Goal: Information Seeking & Learning: Find specific fact

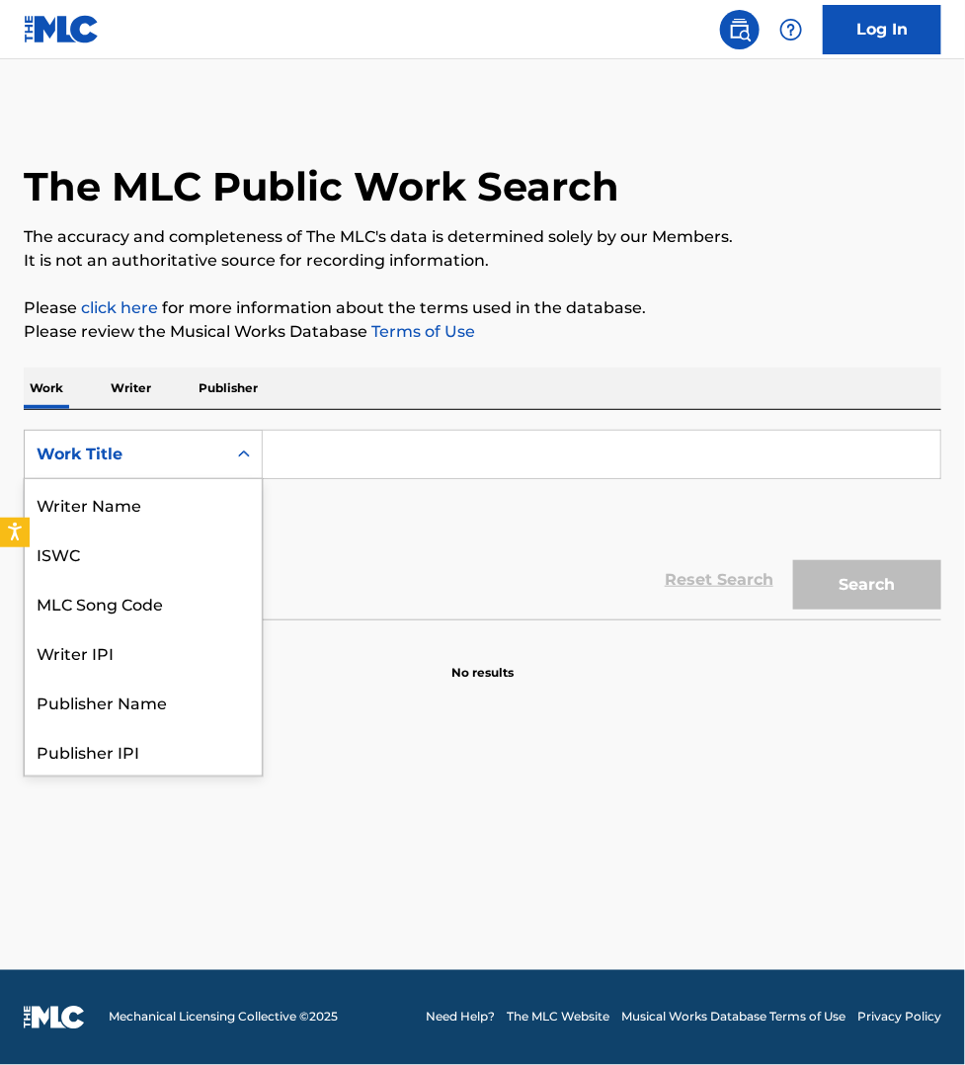
click at [62, 457] on div "Work Title" at bounding box center [126, 454] width 178 height 24
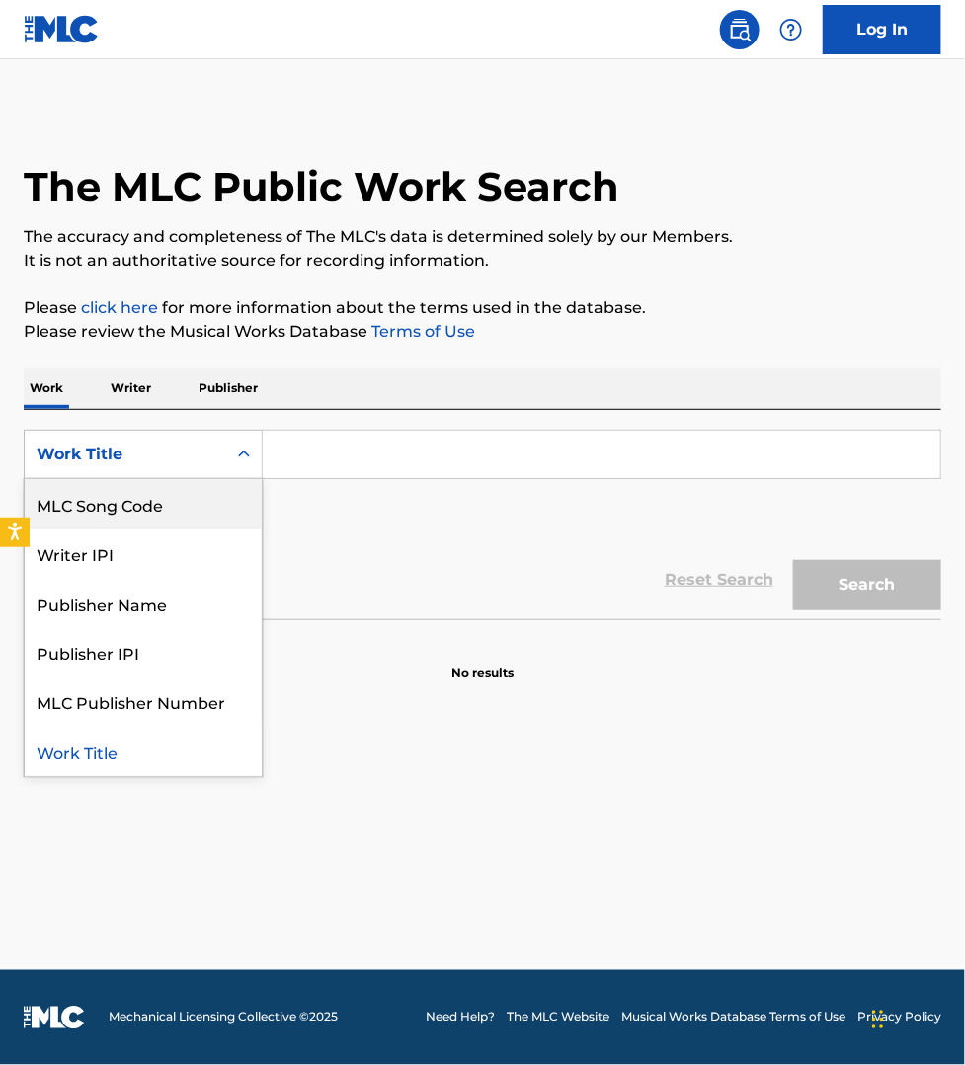
click at [105, 507] on div "MLC Song Code" at bounding box center [143, 503] width 237 height 49
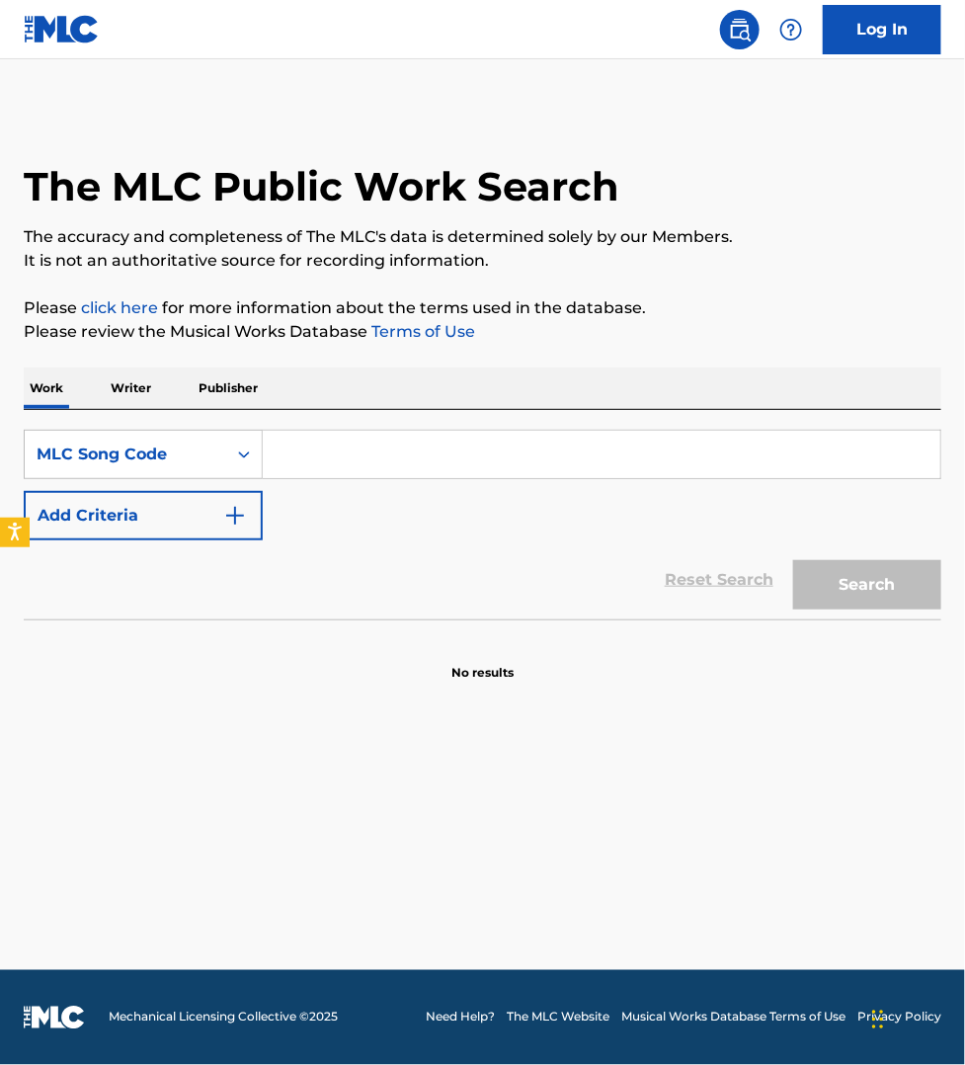
click at [346, 450] on input "Search Form" at bounding box center [601, 454] width 677 height 47
paste input "SA7LO9"
type input "SA7LO9"
click at [793, 560] on button "Search" at bounding box center [867, 584] width 148 height 49
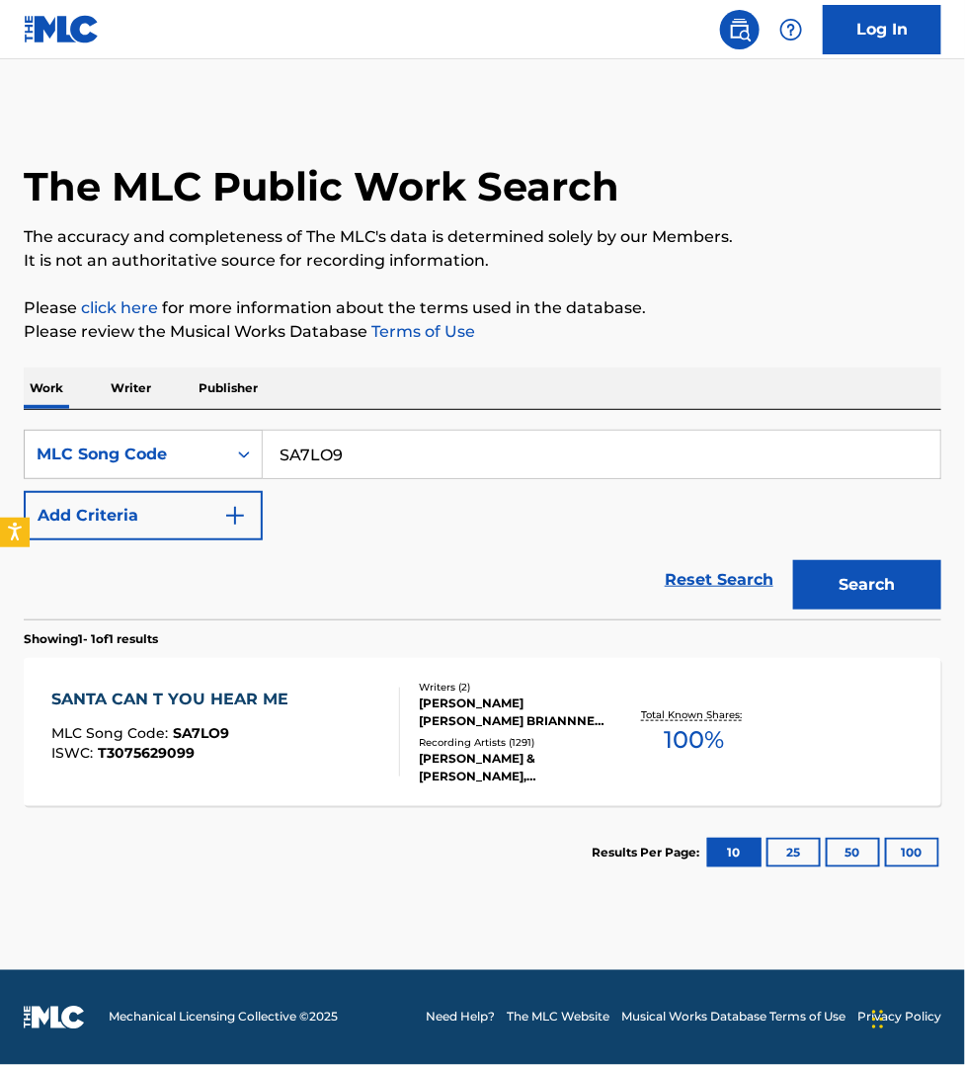
click at [362, 670] on div "SANTA CAN T YOU HEAR ME MLC Song Code : SA7LO9 ISWC : T3075629099 Writers ( 2 )…" at bounding box center [482, 732] width 917 height 148
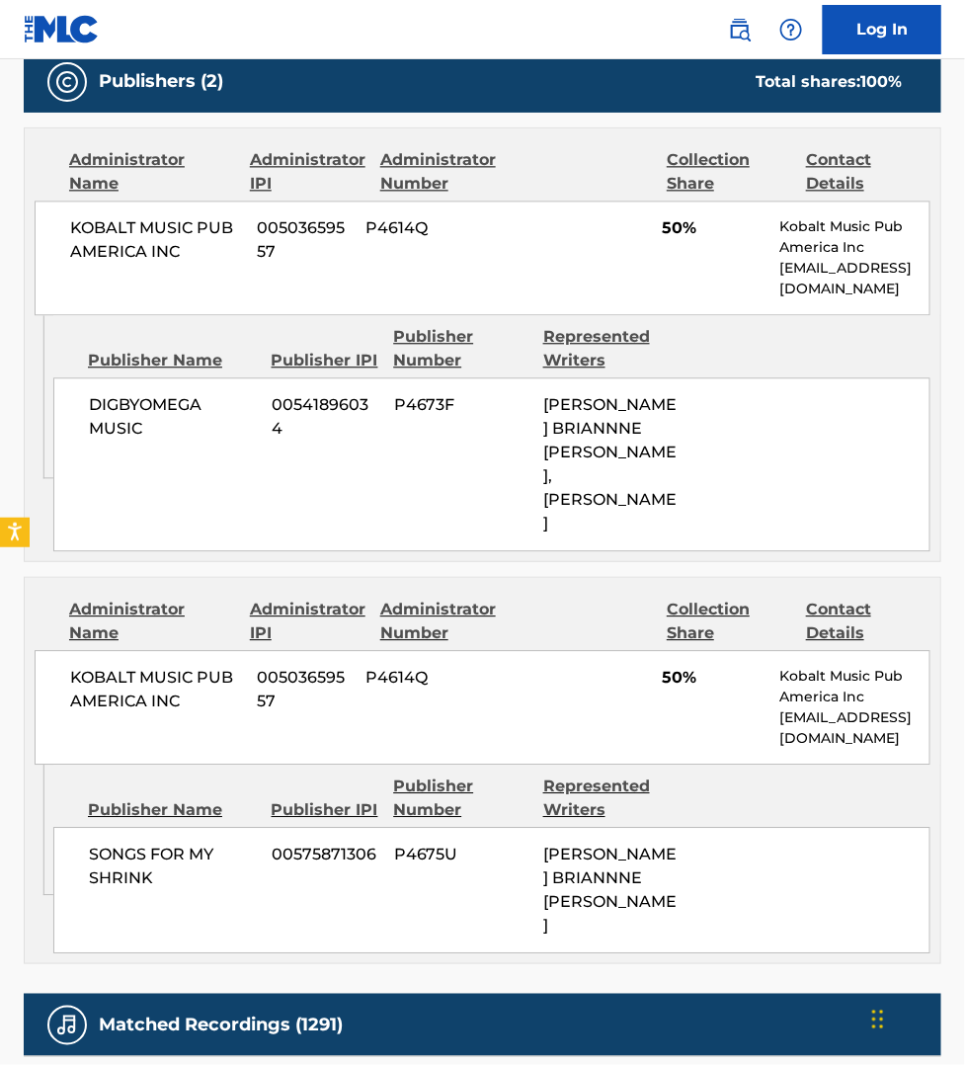
scroll to position [1049, 0]
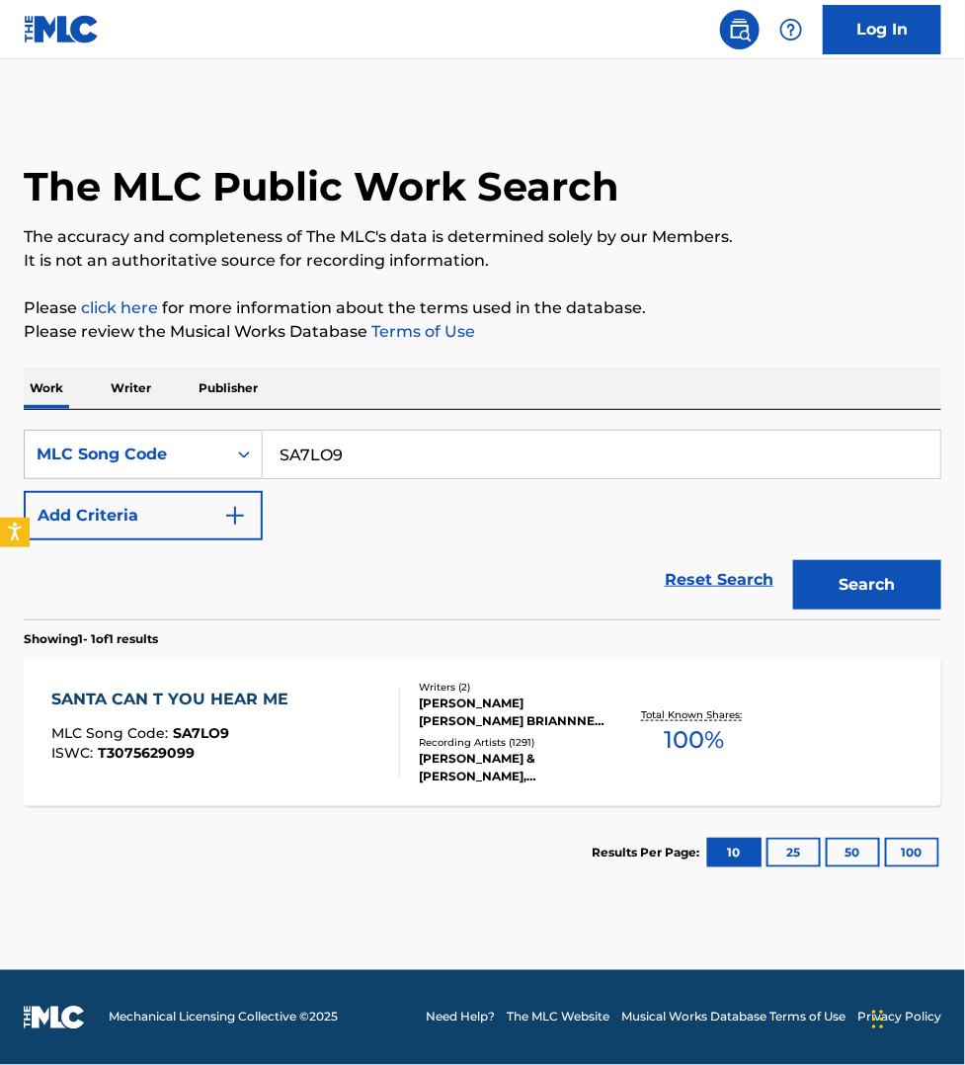
click at [386, 454] on input "SA7LO9" at bounding box center [601, 454] width 677 height 47
paste input "LA2Q88"
click at [793, 560] on button "Search" at bounding box center [867, 584] width 148 height 49
click at [654, 461] on input "LA2Q88" at bounding box center [601, 454] width 677 height 47
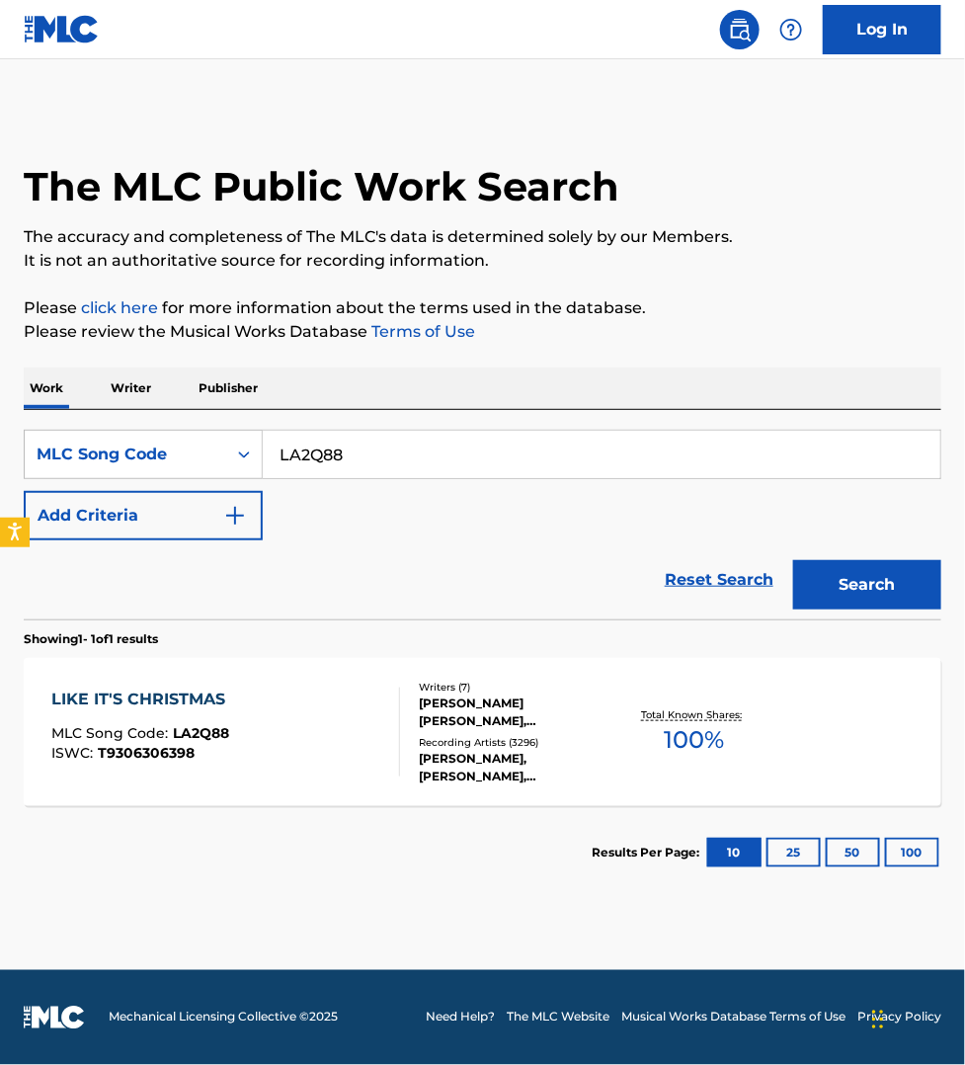
click at [654, 461] on input "LA2Q88" at bounding box center [601, 454] width 677 height 47
paste input "M14060"
type input "M14060"
click at [793, 560] on button "Search" at bounding box center [867, 584] width 148 height 49
click at [299, 776] on div "MERRY CHRISTMAS, HAPPY HOLIDAYS MLC Song Code : M14060 ISWC : T0711855865" at bounding box center [217, 731] width 332 height 89
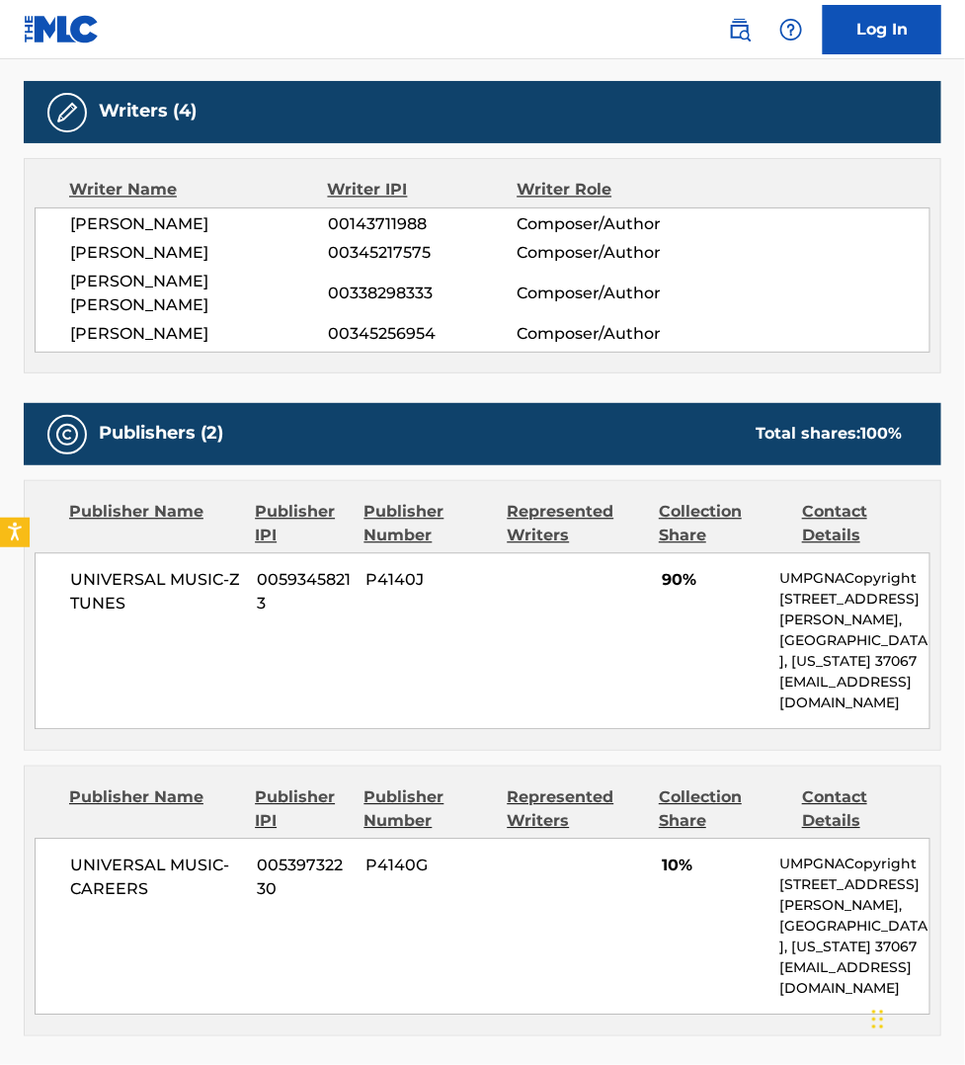
scroll to position [925, 0]
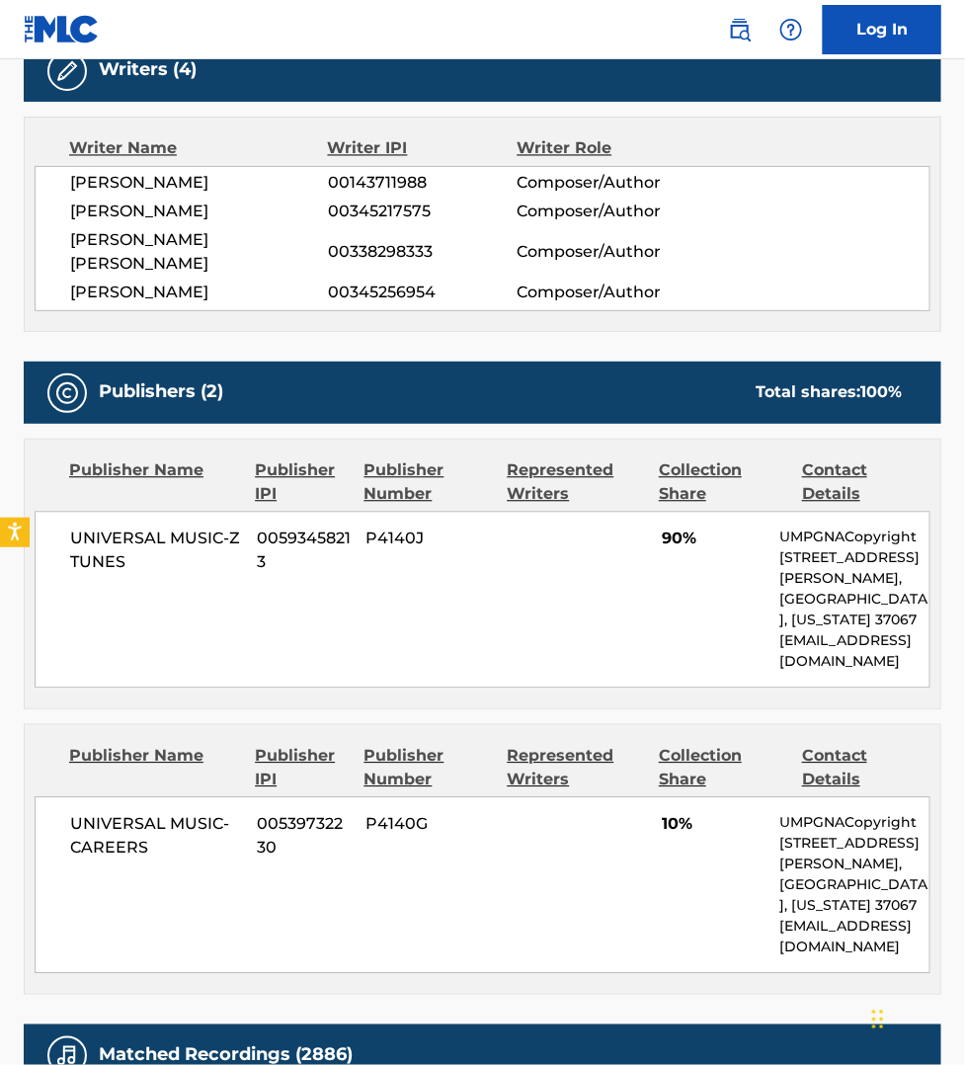
click at [850, 985] on div "Work Detail Member Work Identifier -- MLC Song Code M14060 ISWC T0711855865 Dur…" at bounding box center [482, 600] width 917 height 2258
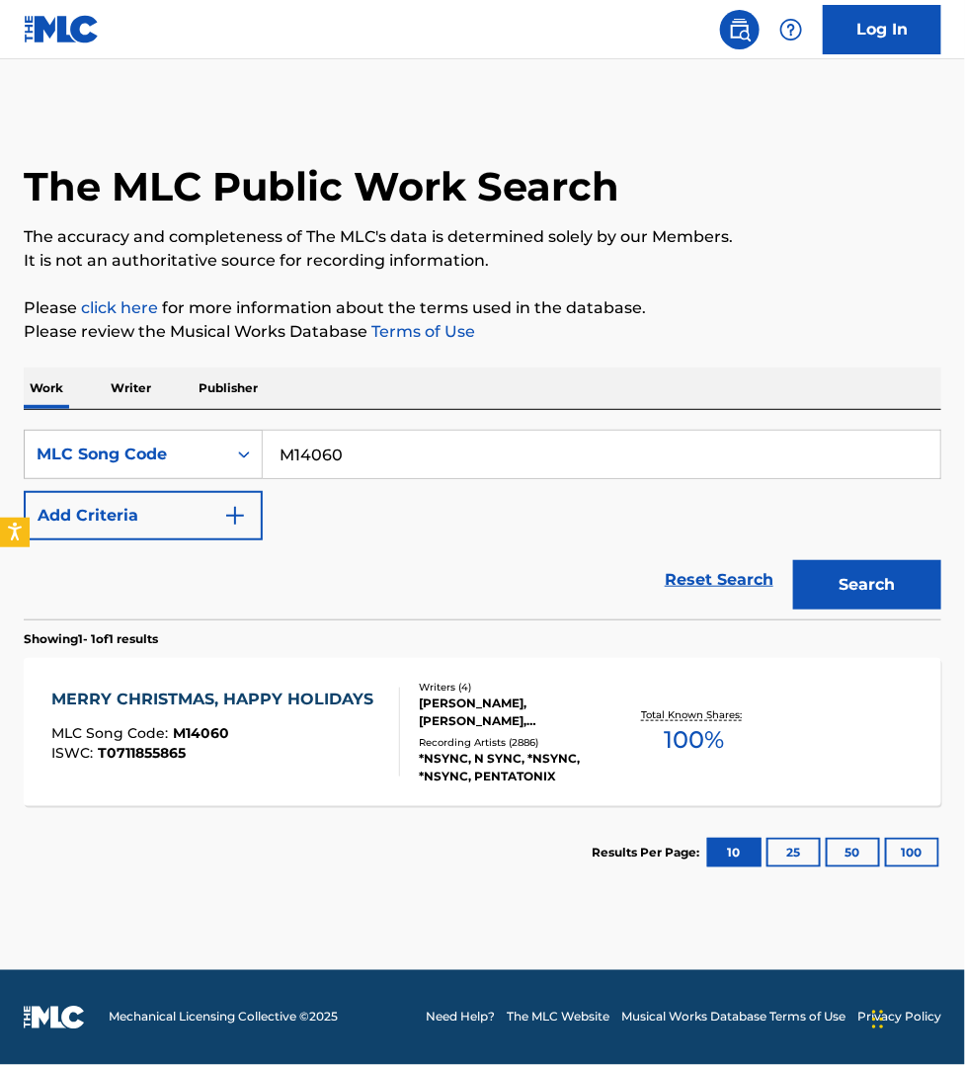
click at [338, 447] on input "M14060" at bounding box center [601, 454] width 677 height 47
paste input "21554"
click at [793, 560] on button "Search" at bounding box center [867, 584] width 148 height 49
click at [356, 467] on input "M21554" at bounding box center [601, 454] width 677 height 47
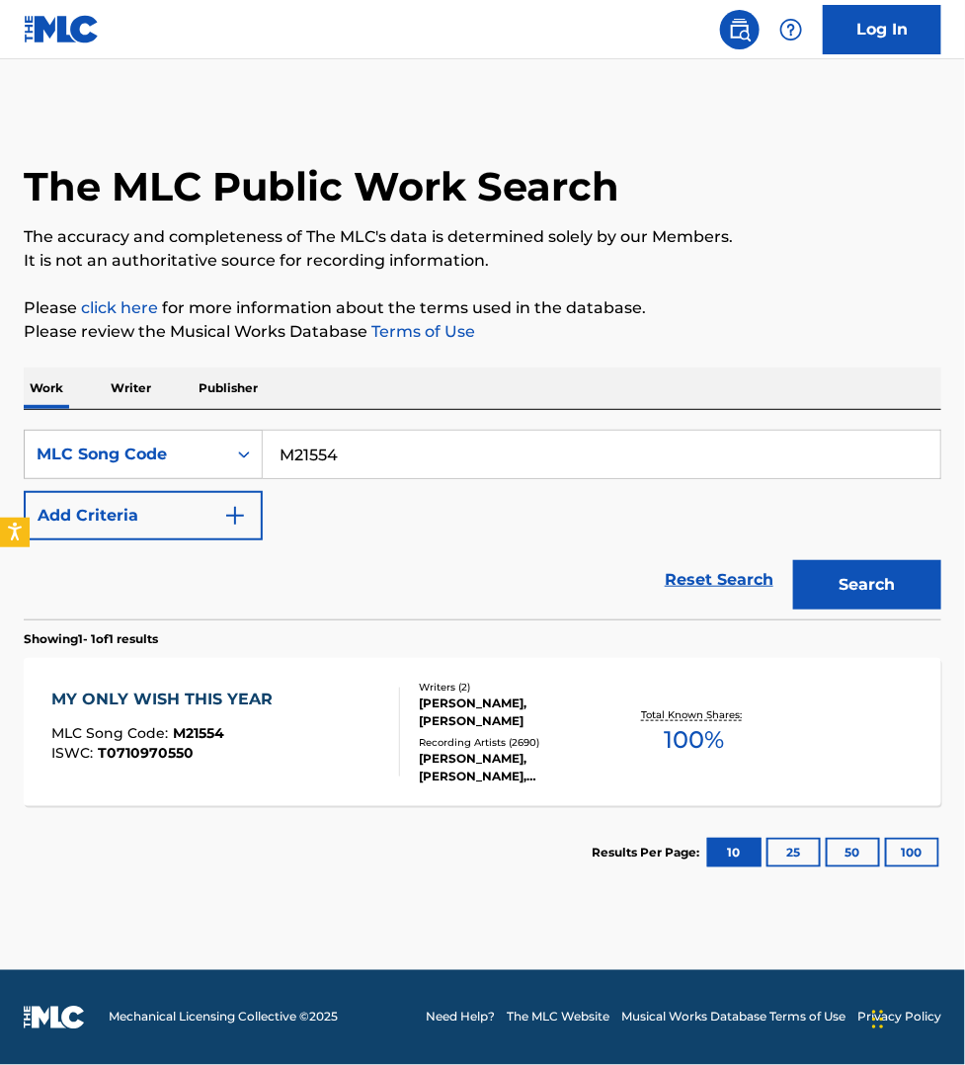
click at [356, 467] on input "M21554" at bounding box center [601, 454] width 677 height 47
paste input "R86400"
type input "R86400"
click at [793, 560] on button "Search" at bounding box center [867, 584] width 148 height 49
click at [363, 751] on div "RUN, [PERSON_NAME], RUN MLC Song Code : R86400 ISWC : T0719009218" at bounding box center [225, 731] width 349 height 89
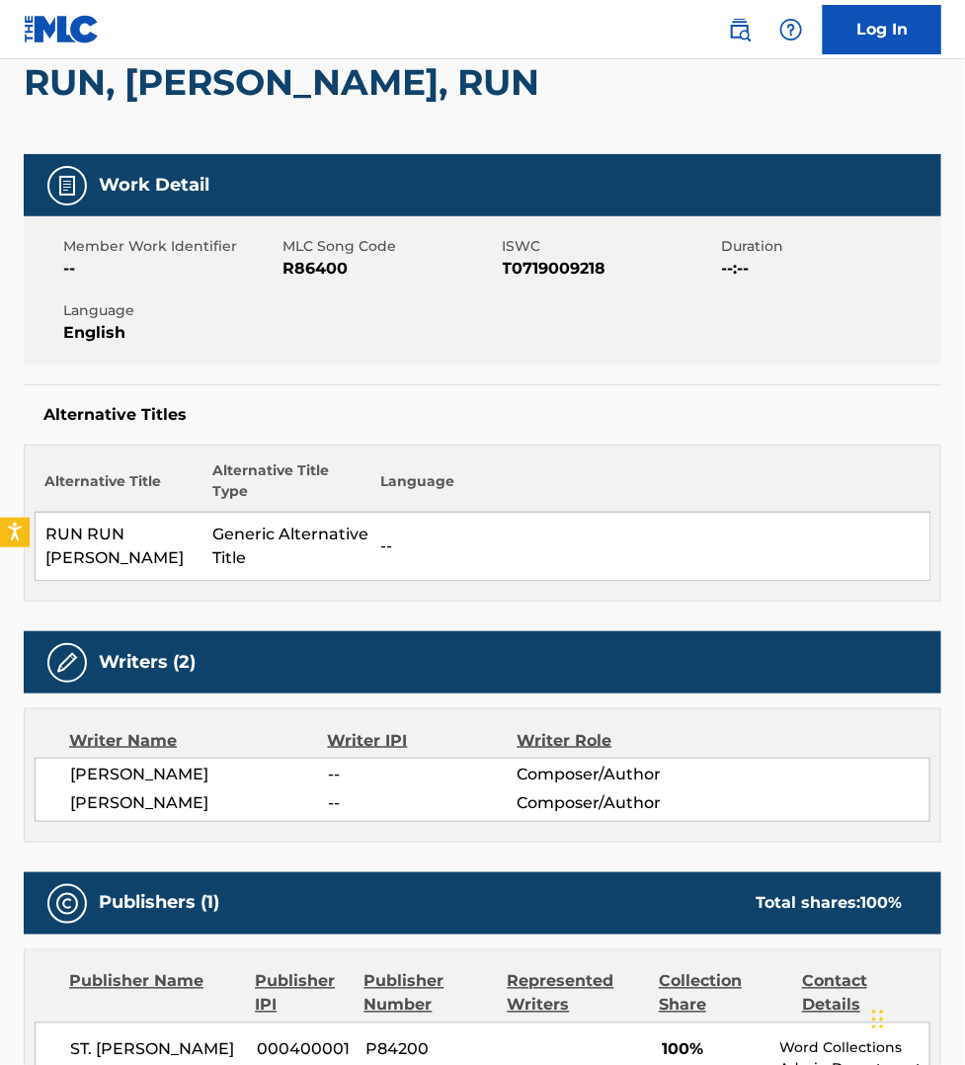
scroll to position [462, 0]
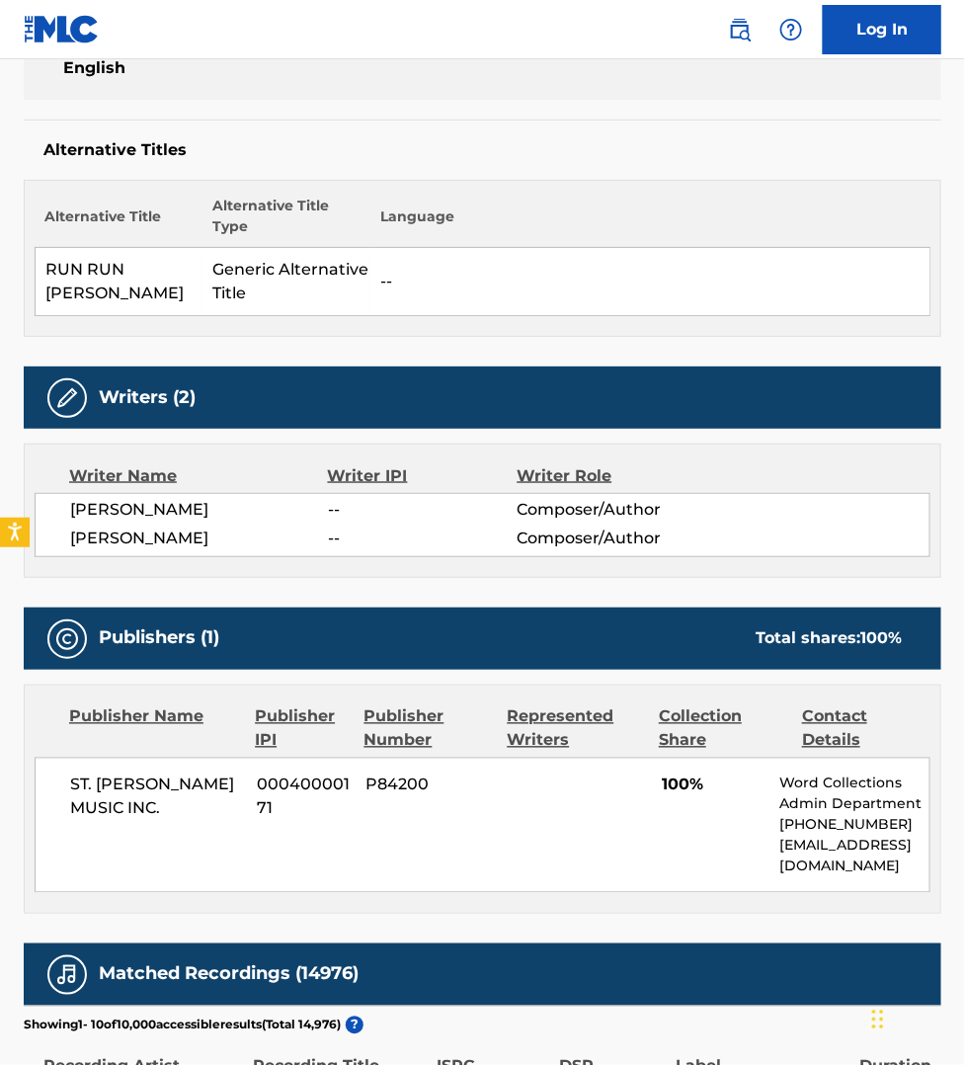
click at [544, 155] on h5 "Alternative Titles" at bounding box center [482, 150] width 878 height 20
drag, startPoint x: 697, startPoint y: 905, endPoint x: 689, endPoint y: 896, distance: 11.9
click at [696, 905] on div "Publisher Name Publisher IPI Publisher Number Represented Writers Collection Sh…" at bounding box center [482, 798] width 915 height 227
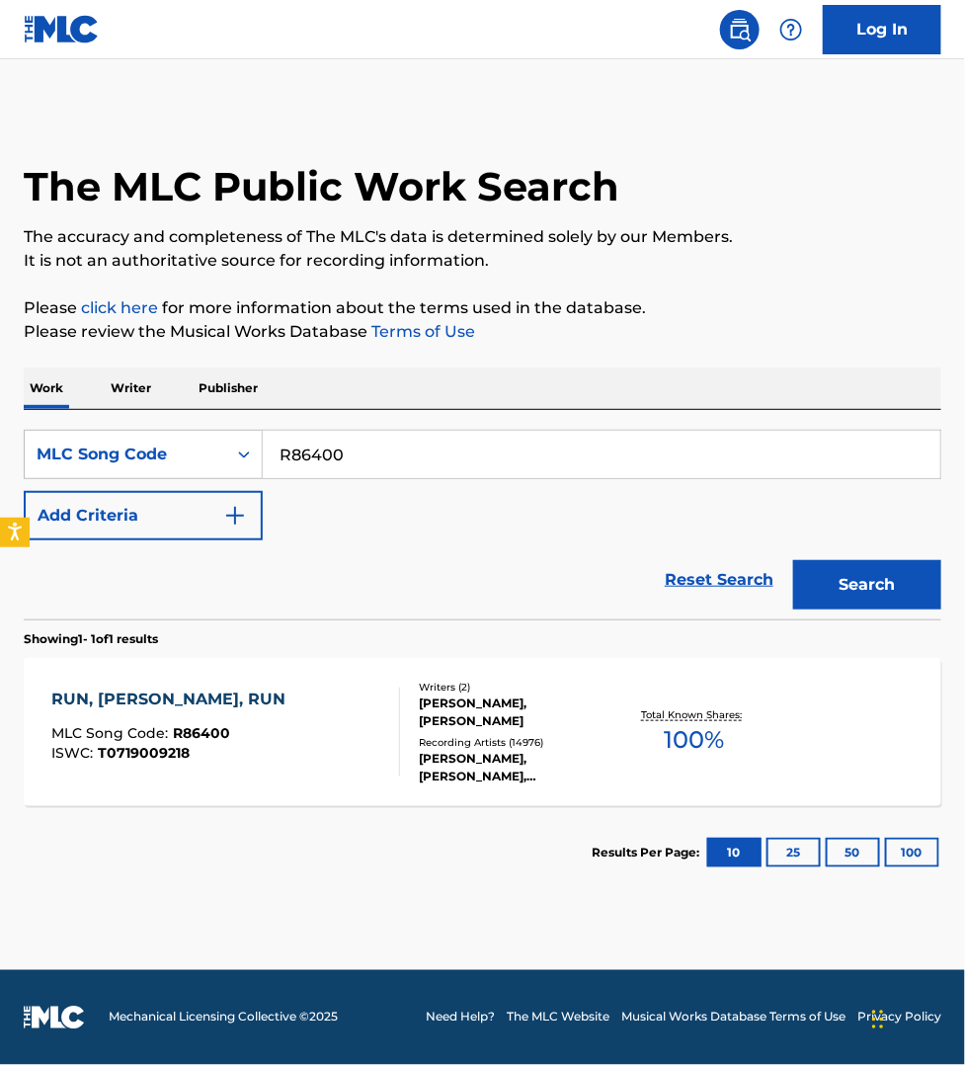
click at [402, 465] on input "R86400" at bounding box center [601, 454] width 677 height 47
paste input "W26902"
type input "W26902"
click at [793, 560] on button "Search" at bounding box center [867, 584] width 148 height 49
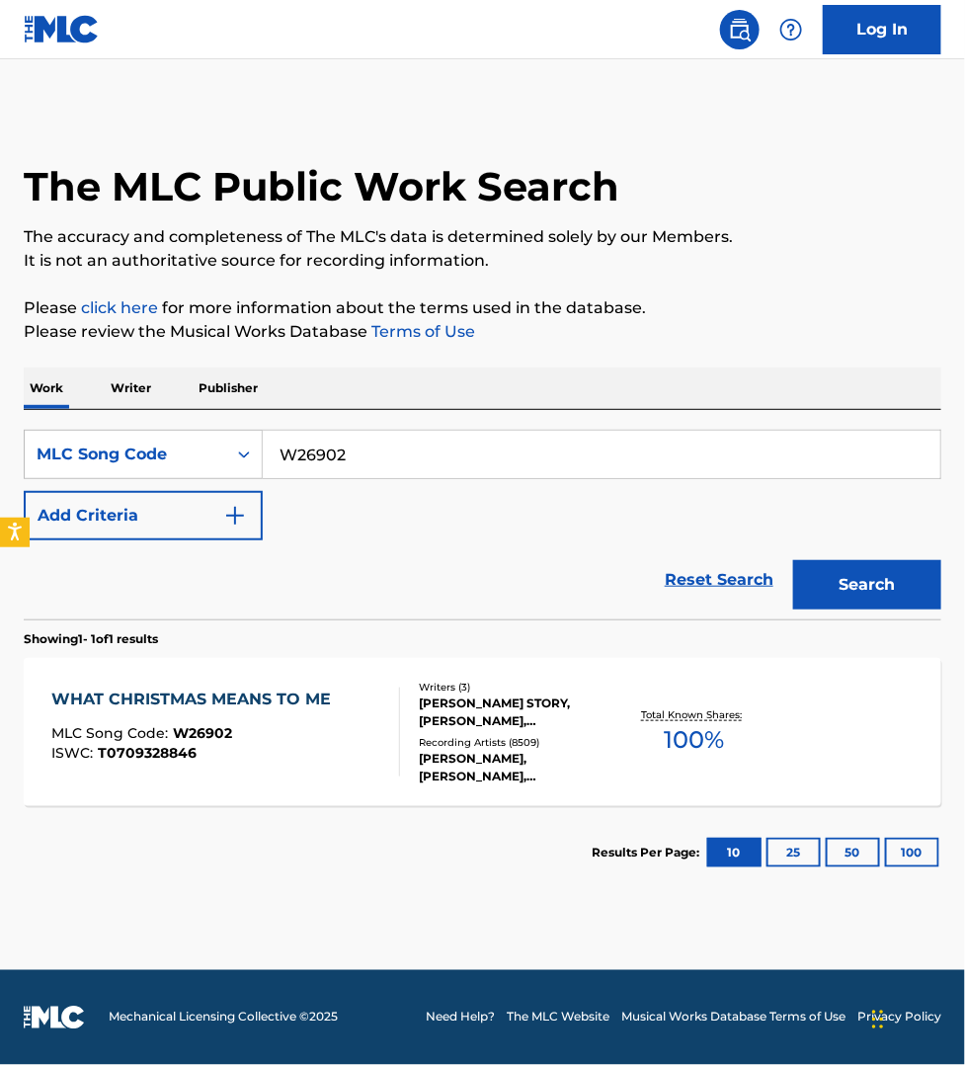
click at [366, 753] on div "WHAT CHRISTMAS MEANS TO ME MLC Song Code : W26902 ISWC : T0709328846" at bounding box center [225, 731] width 349 height 89
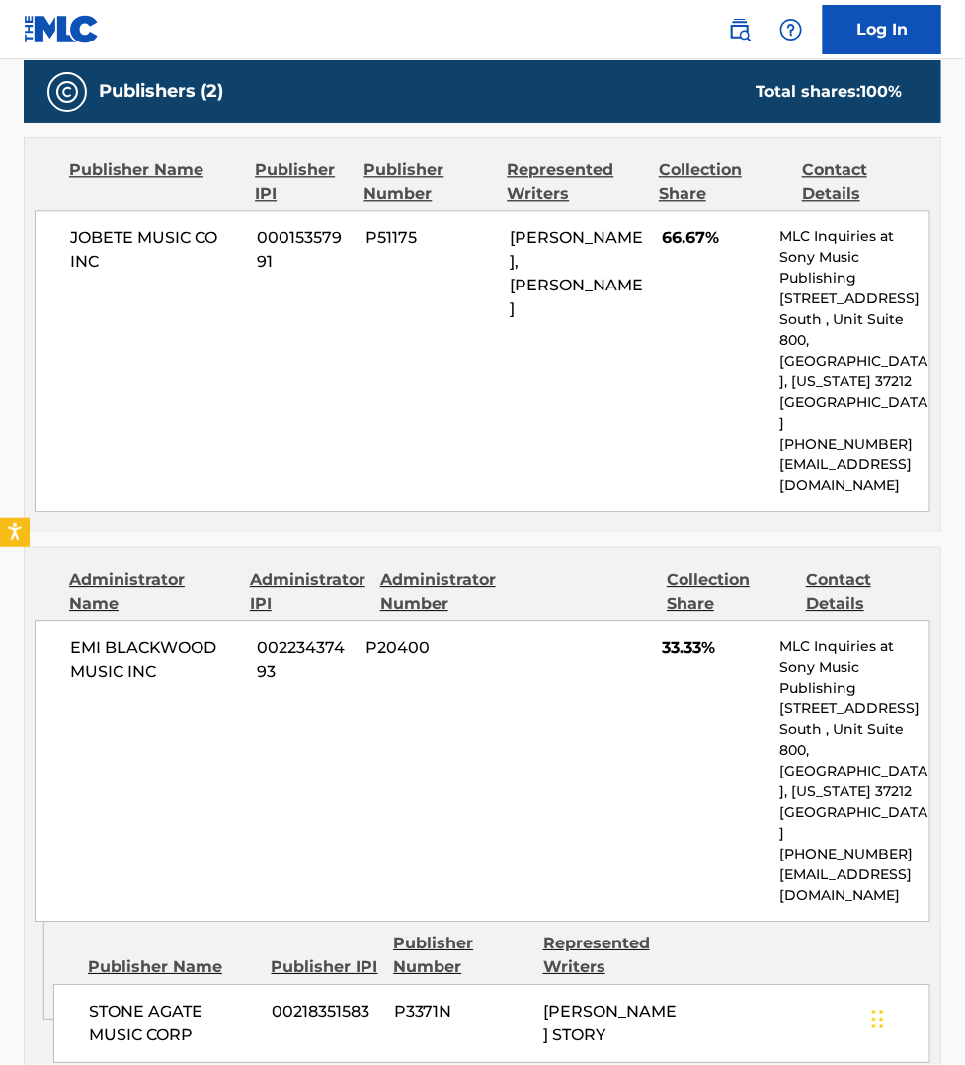
scroll to position [1203, 0]
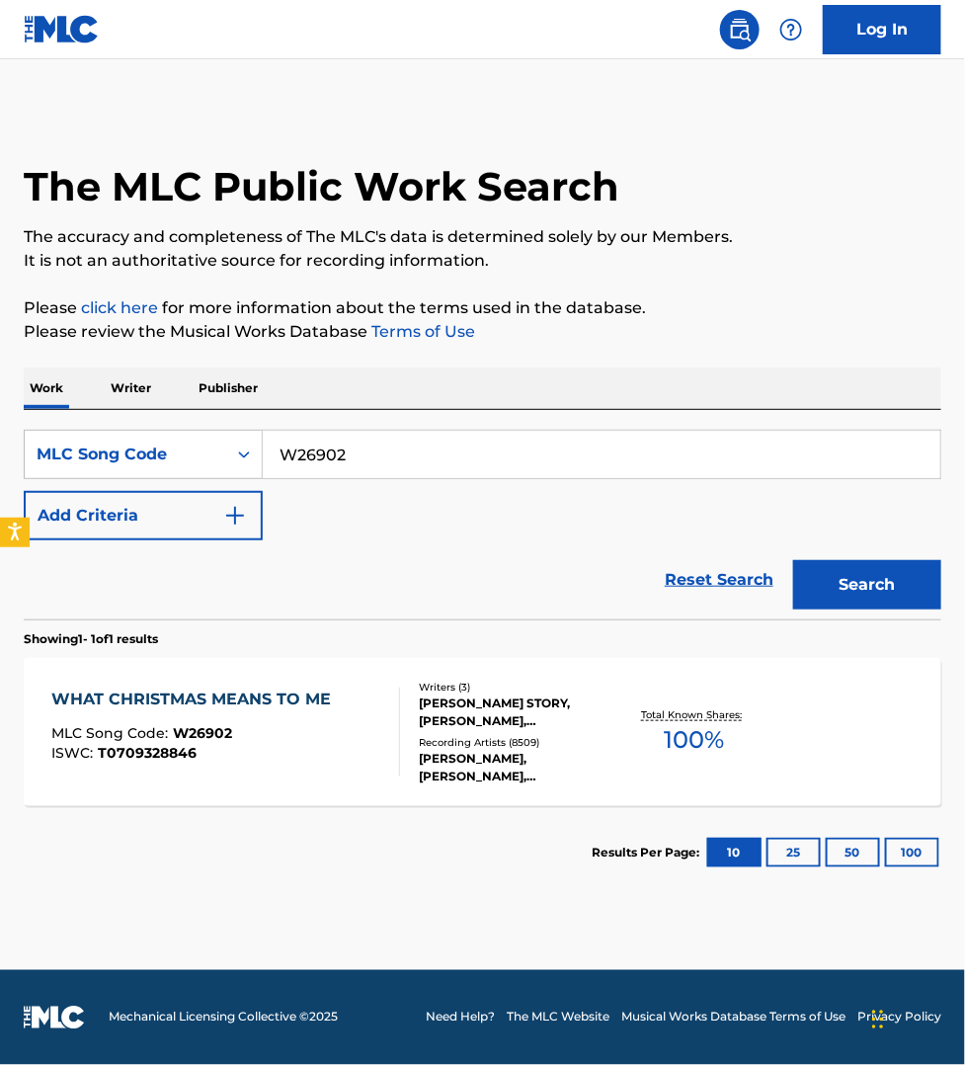
click at [346, 452] on input "W26902" at bounding box center [601, 454] width 677 height 47
paste input "B2323U"
type input "B2323U"
click at [793, 560] on button "Search" at bounding box center [867, 584] width 148 height 49
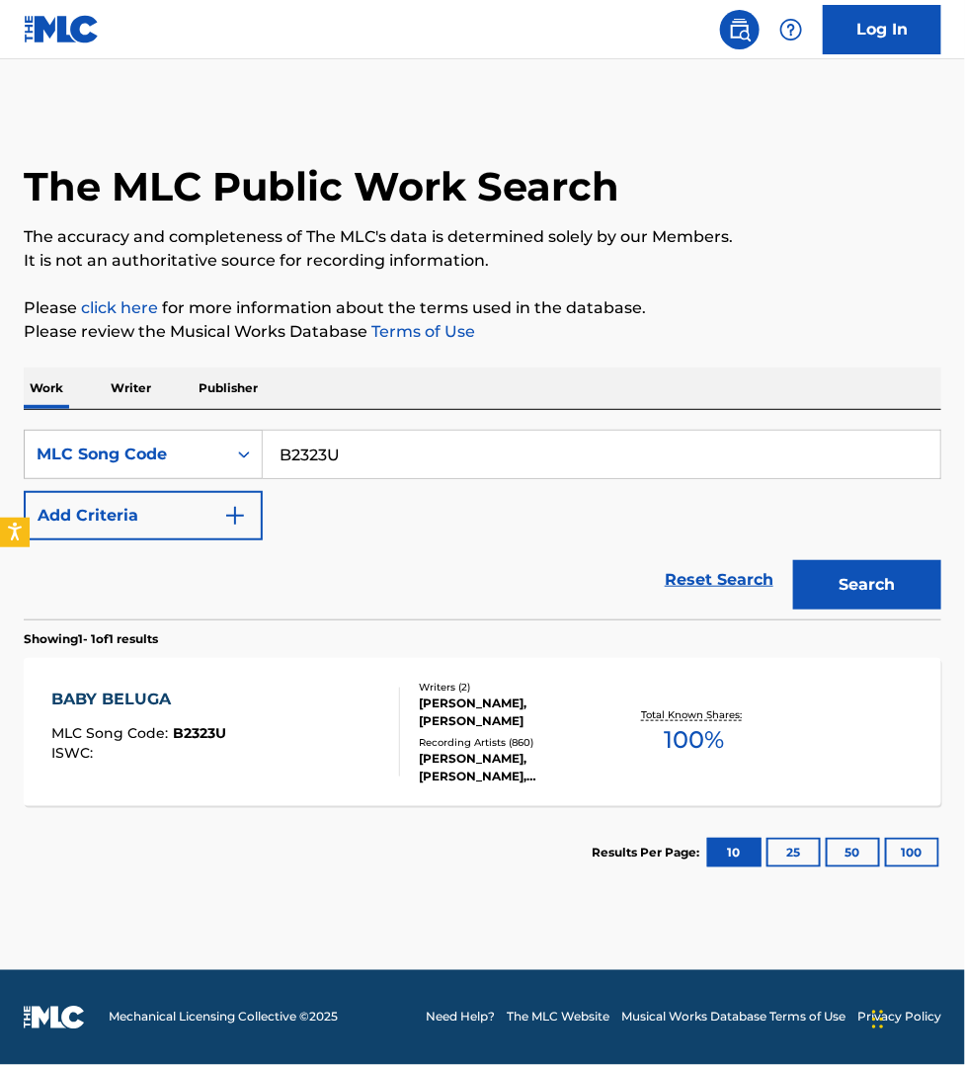
click at [326, 703] on div "BABY BELUGA MLC Song Code : B2323U ISWC :" at bounding box center [225, 731] width 349 height 89
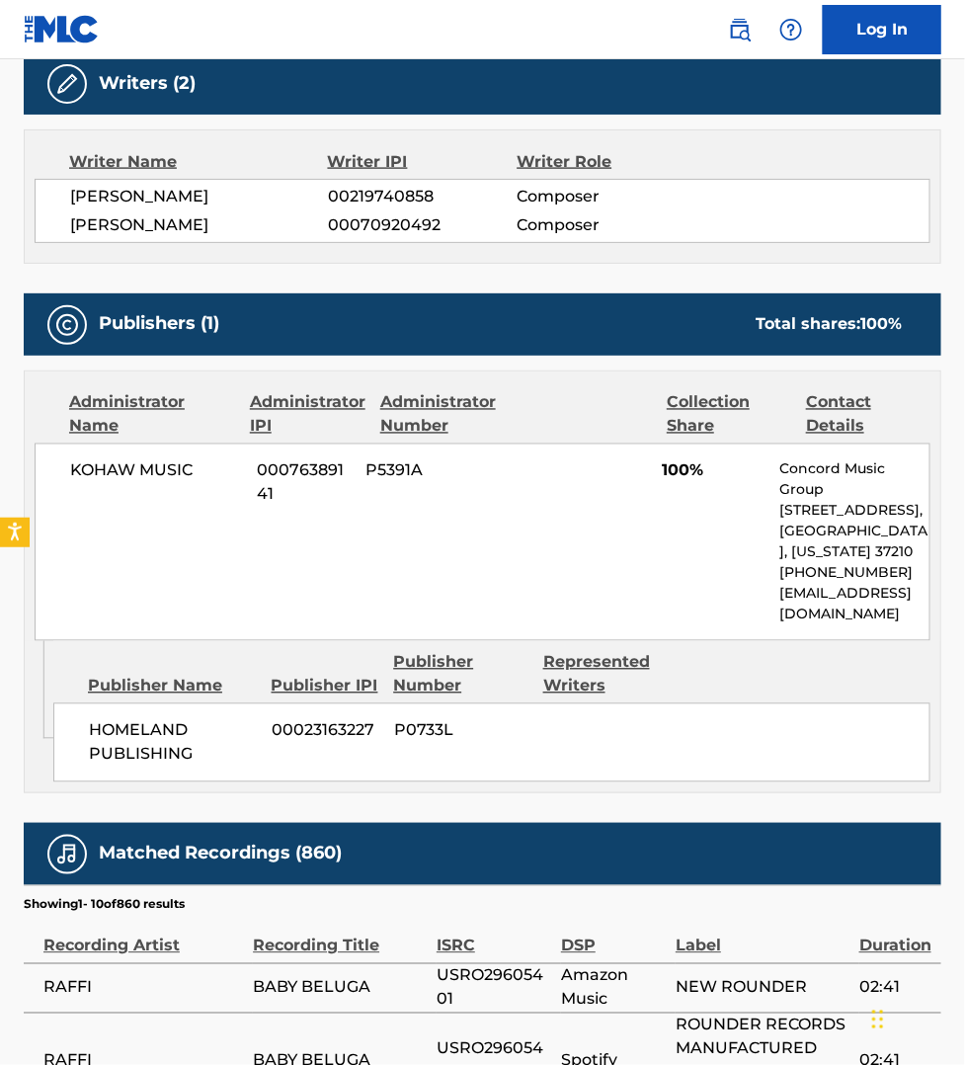
scroll to position [648, 0]
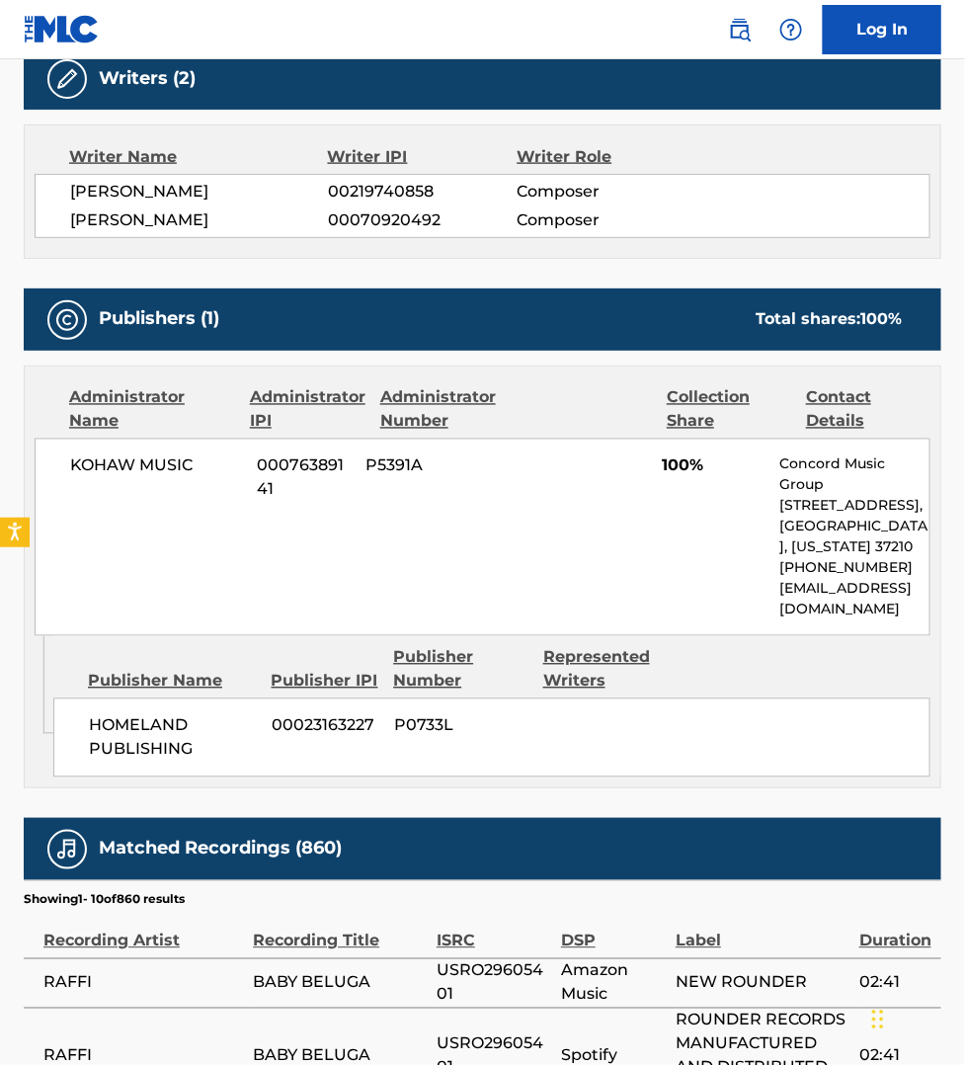
click at [773, 943] on div "Label" at bounding box center [762, 931] width 174 height 44
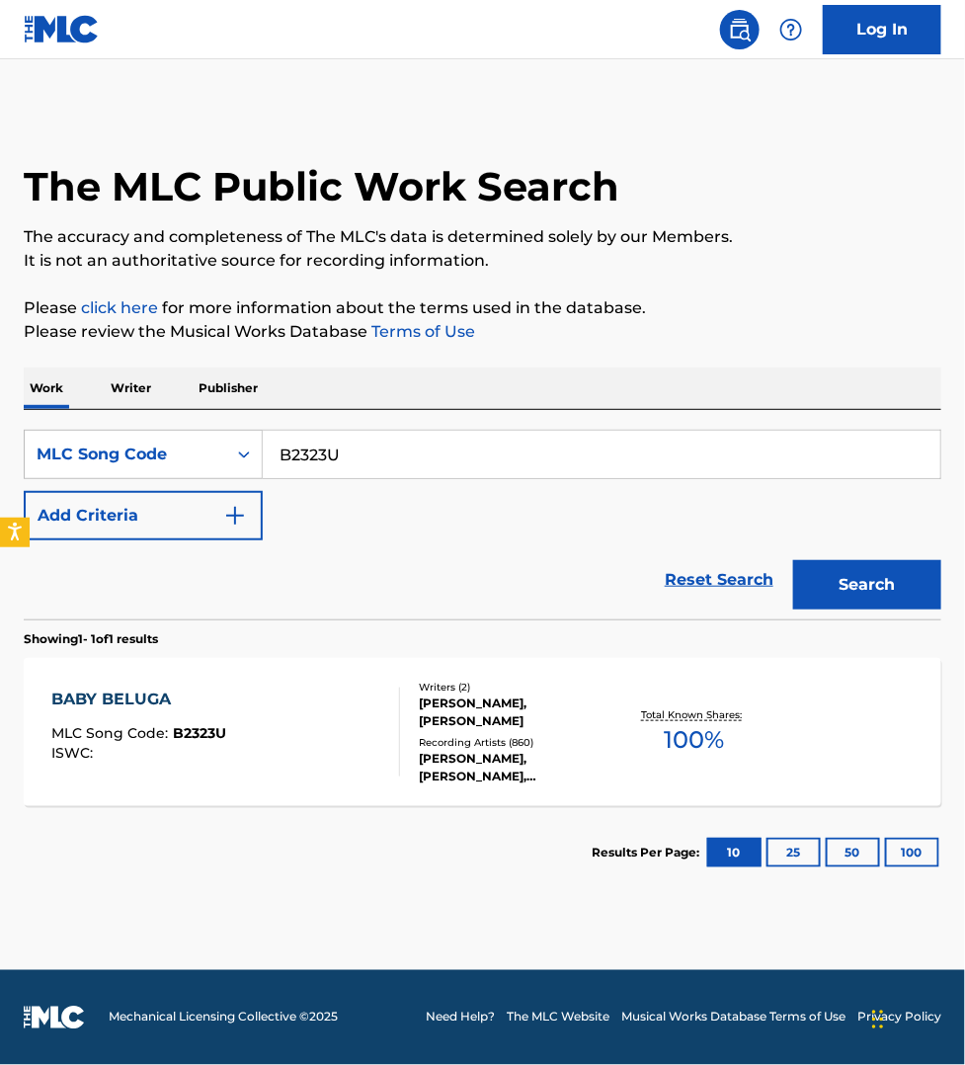
click at [332, 457] on input "B2323U" at bounding box center [601, 454] width 677 height 47
paste input "03840"
type input "B03840"
click at [793, 560] on button "Search" at bounding box center [867, 584] width 148 height 49
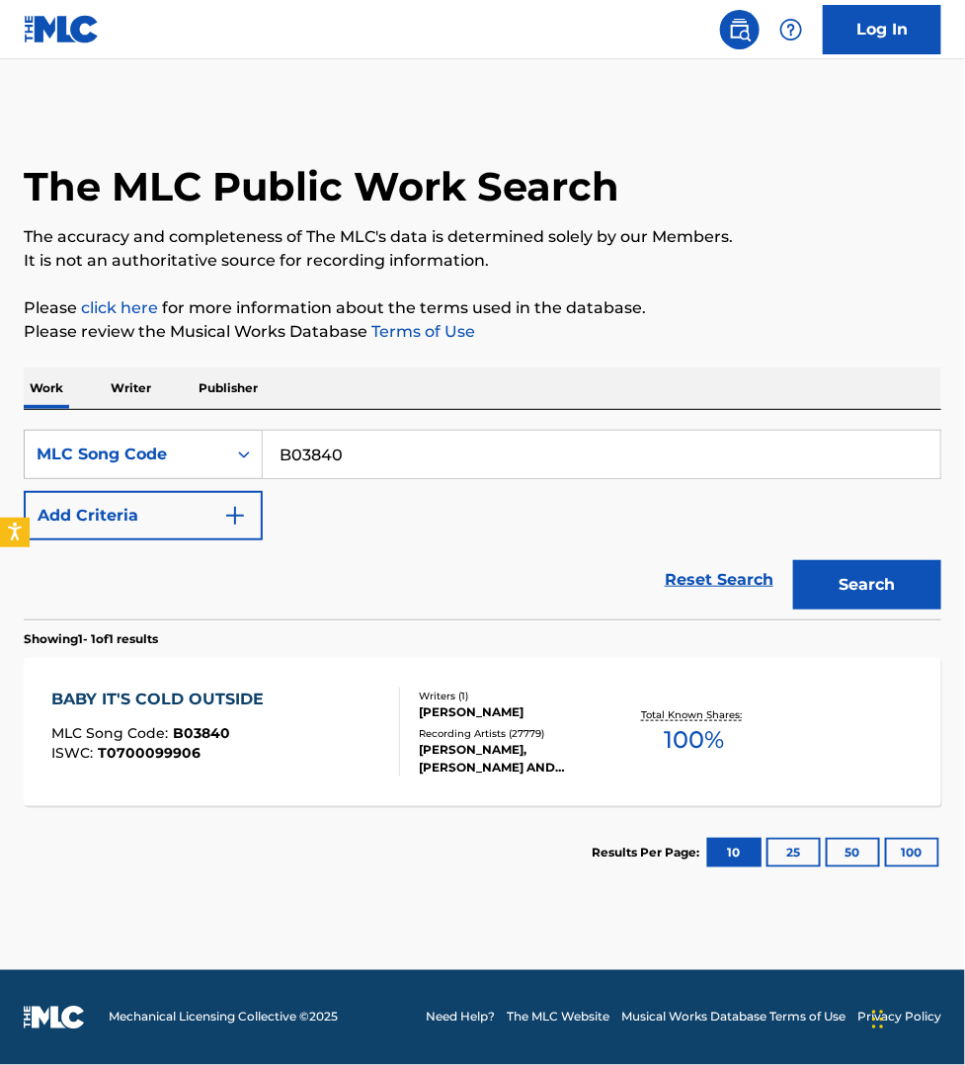
click at [352, 731] on div "BABY IT'S COLD OUTSIDE MLC Song Code : B03840 ISWC : T0700099906" at bounding box center [225, 731] width 349 height 89
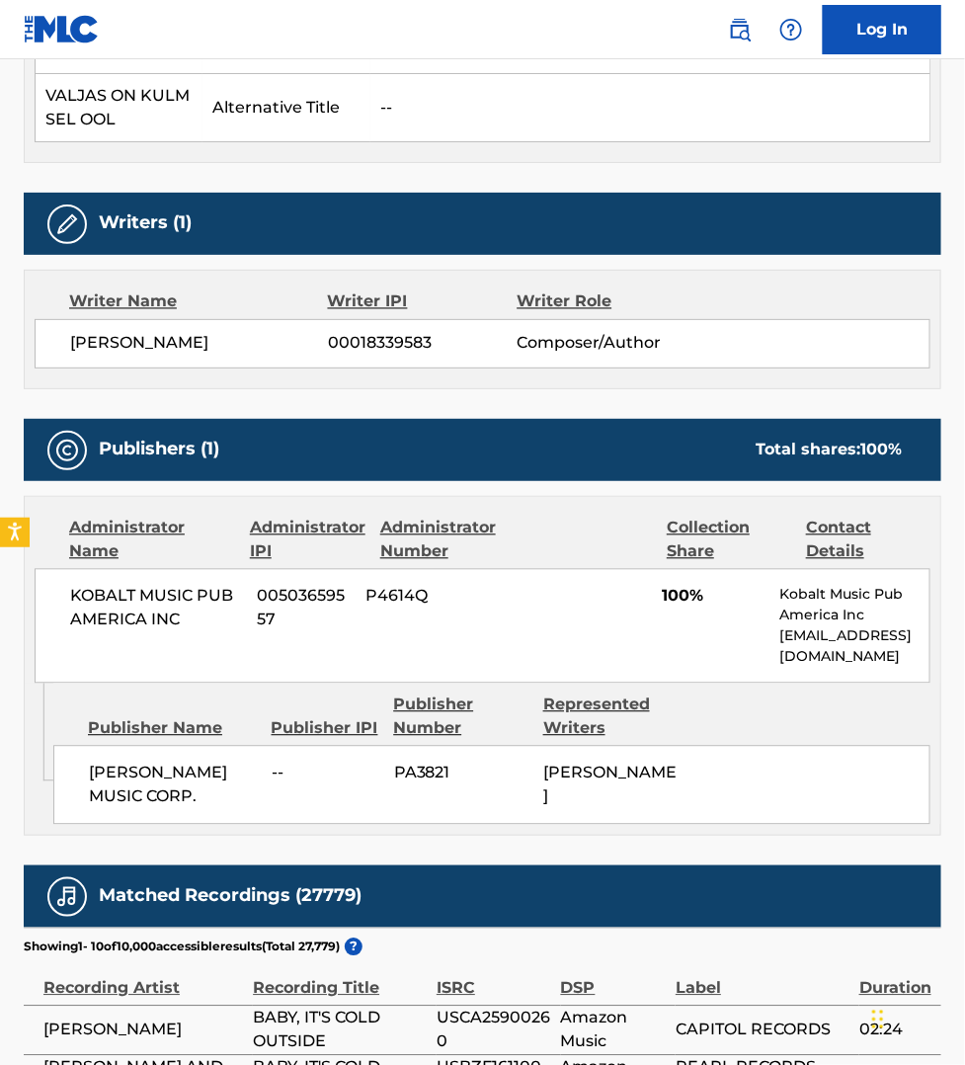
scroll to position [802, 0]
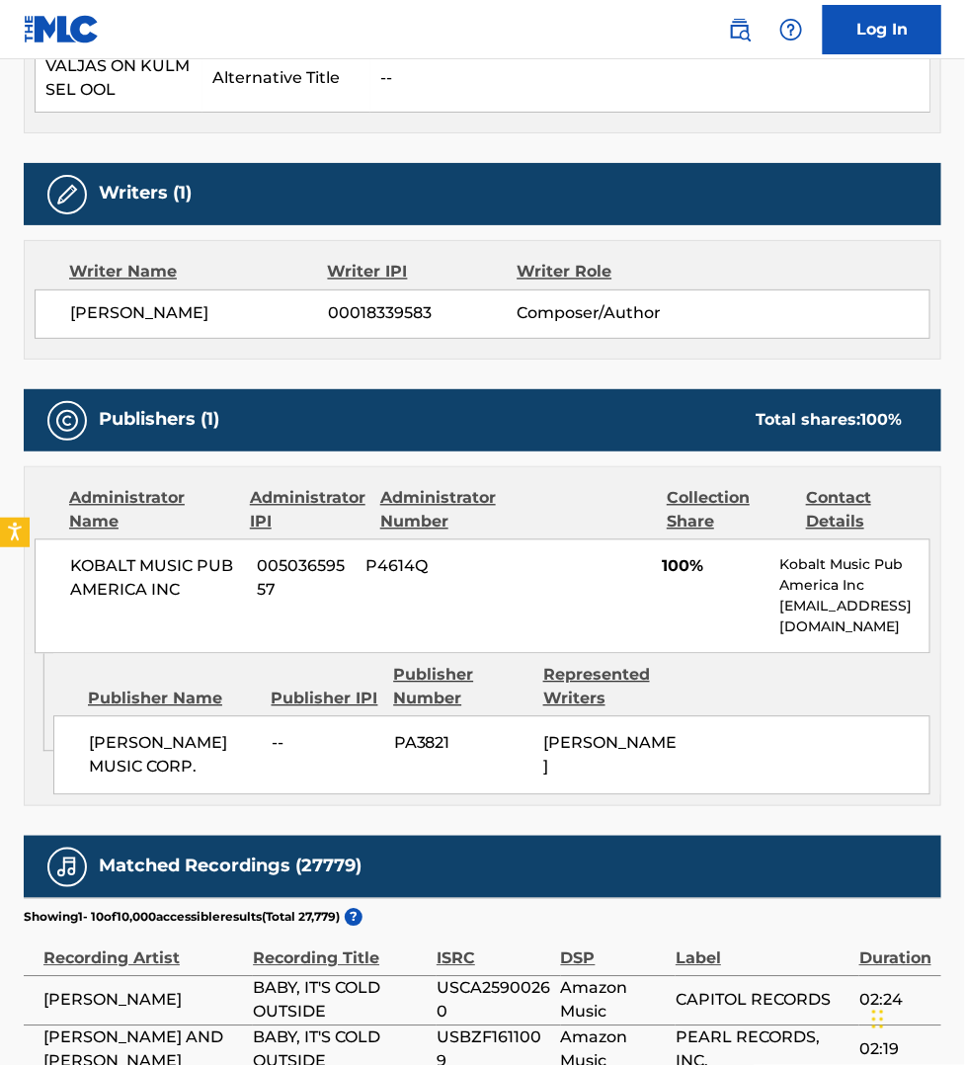
click at [807, 919] on section "Showing 1 - 10 of 10,000 accessible results (Total 27,779 ) ?" at bounding box center [482, 912] width 917 height 29
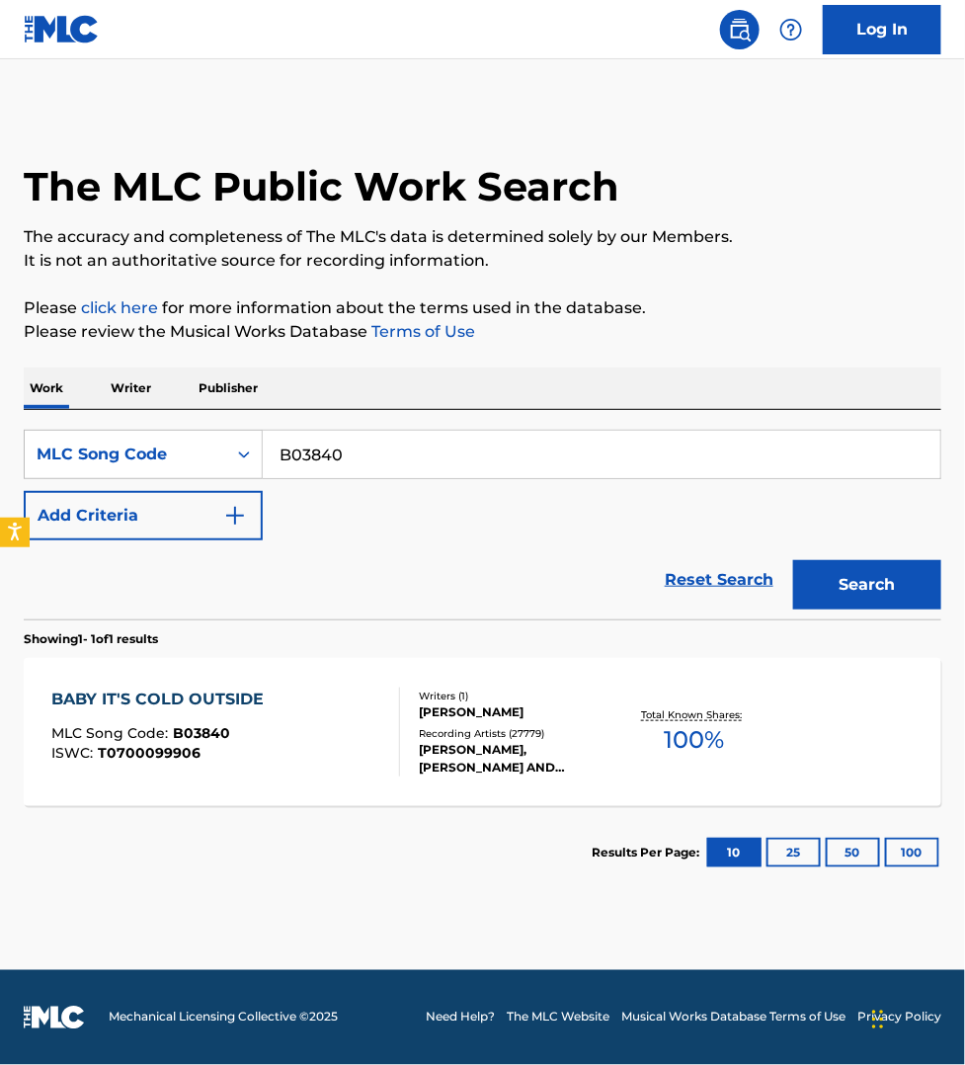
click at [365, 449] on input "B03840" at bounding box center [601, 454] width 677 height 47
paste input "SVF2FM"
type input "SVF2FM"
click at [793, 560] on button "Search" at bounding box center [867, 584] width 148 height 49
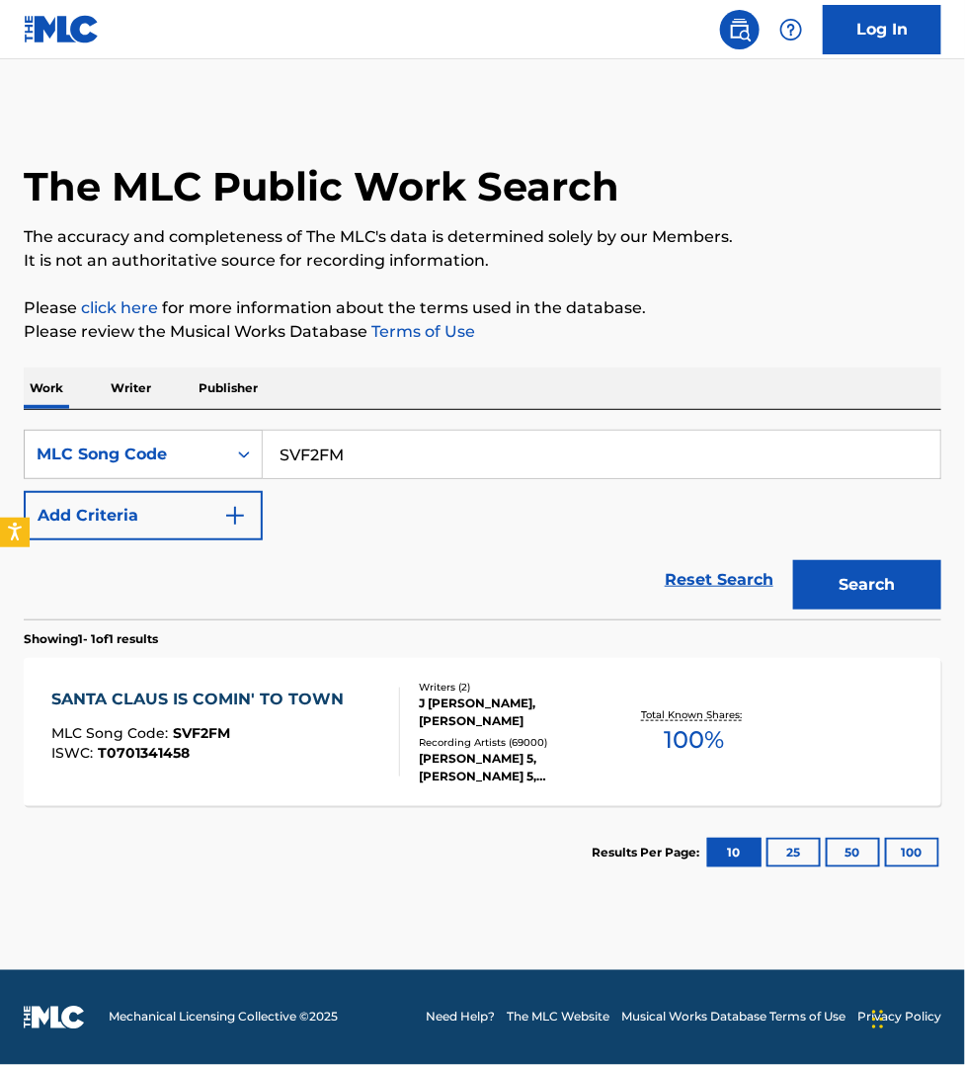
click at [342, 718] on div "SANTA CLAUS IS COMIN' TO TOWN MLC Song Code : SVF2FM ISWC : T0701341458" at bounding box center [202, 731] width 302 height 89
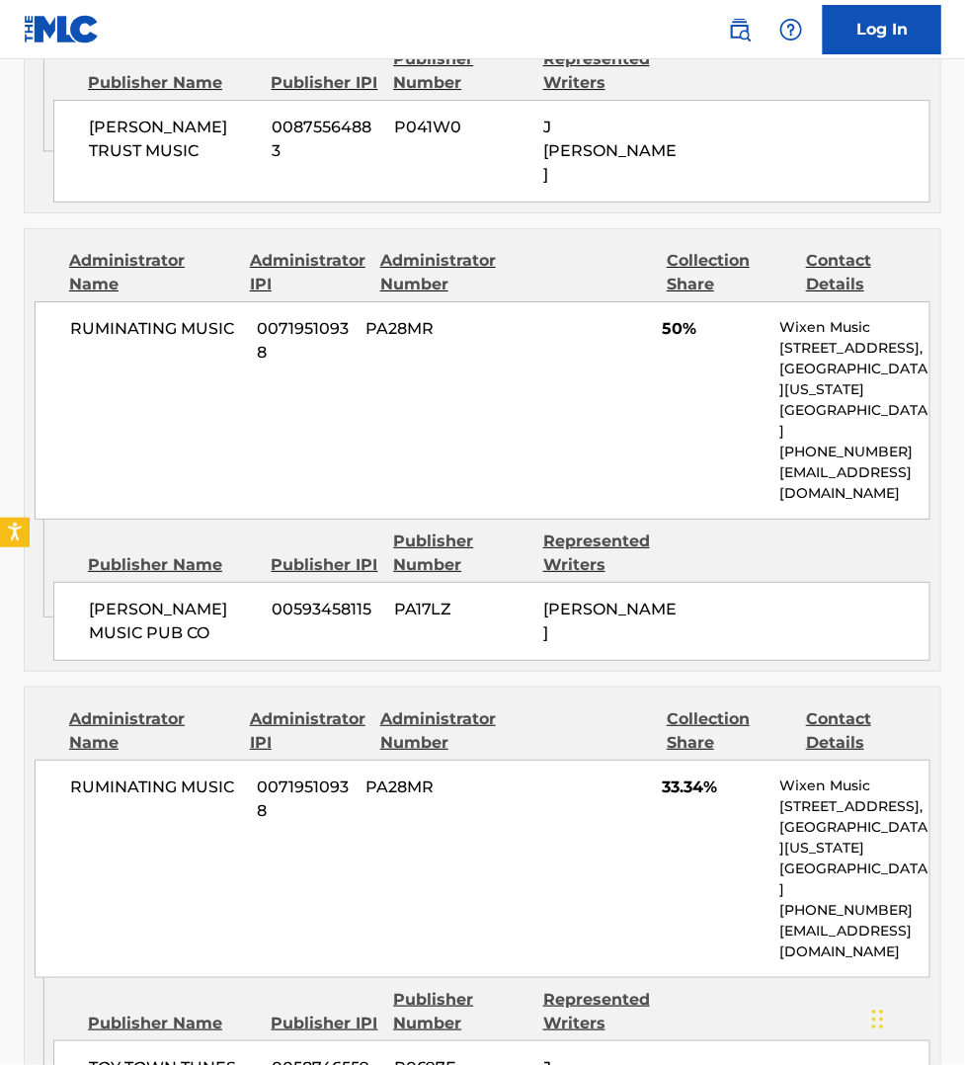
scroll to position [1728, 0]
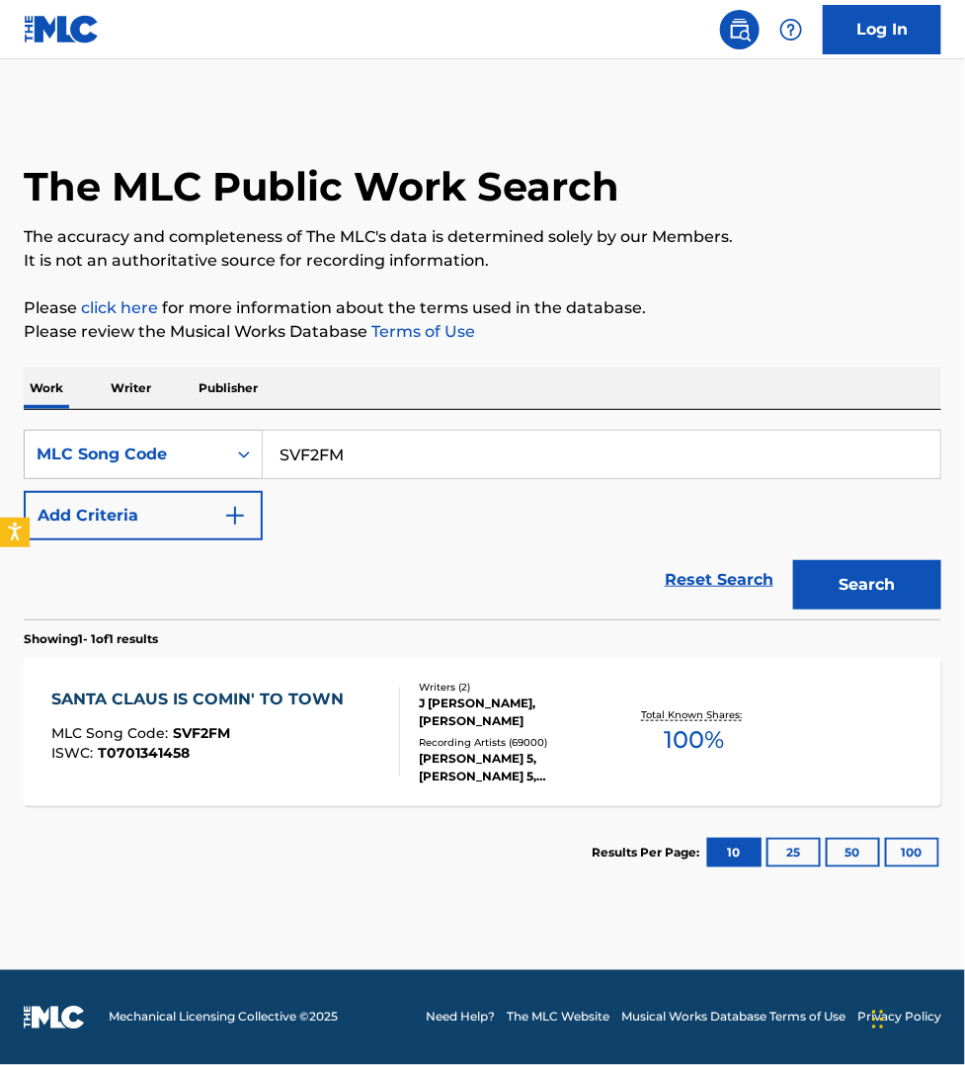
click at [367, 439] on input "SVF2FM" at bounding box center [601, 454] width 677 height 47
paste input "YP03GG"
type input "YP03GG"
click at [793, 560] on button "Search" at bounding box center [867, 584] width 148 height 49
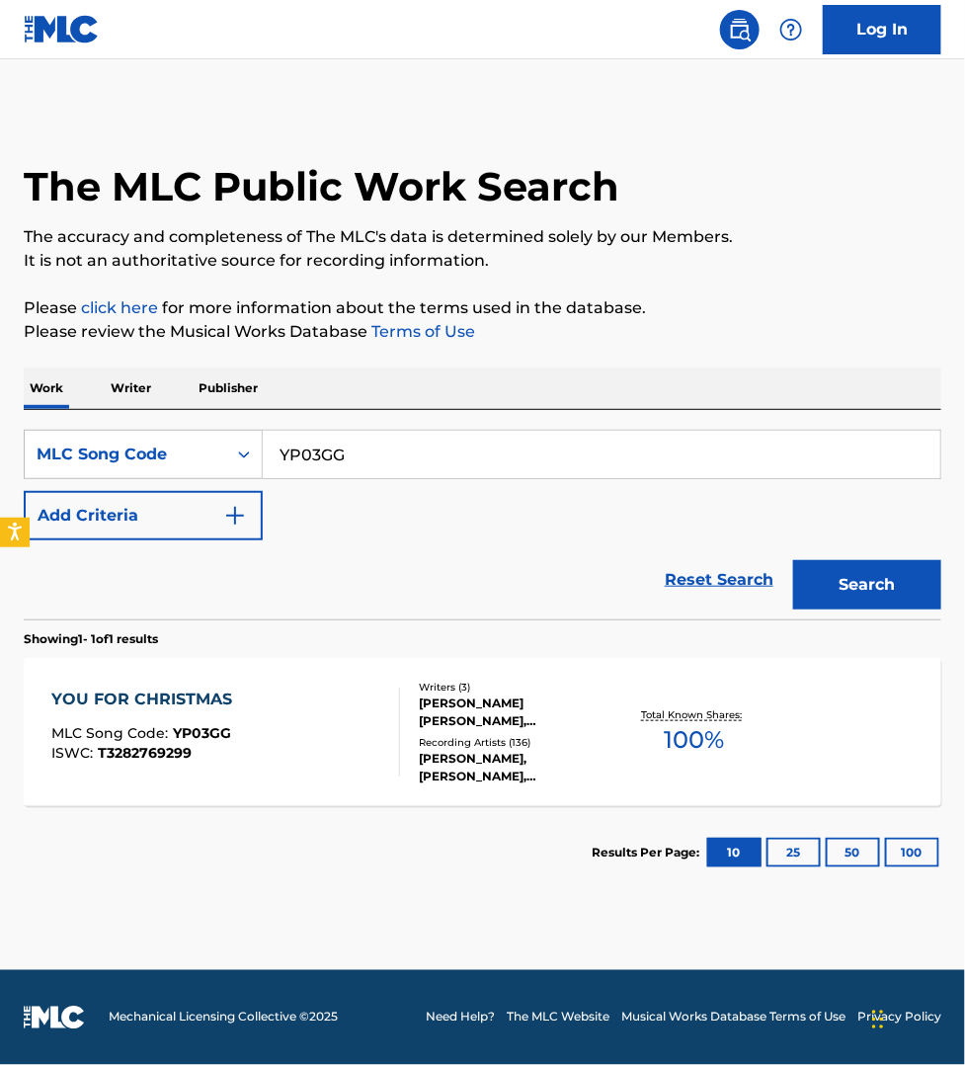
click at [352, 761] on div "YOU FOR CHRISTMAS MLC Song Code : YP03GG ISWC : T3282769299" at bounding box center [225, 731] width 349 height 89
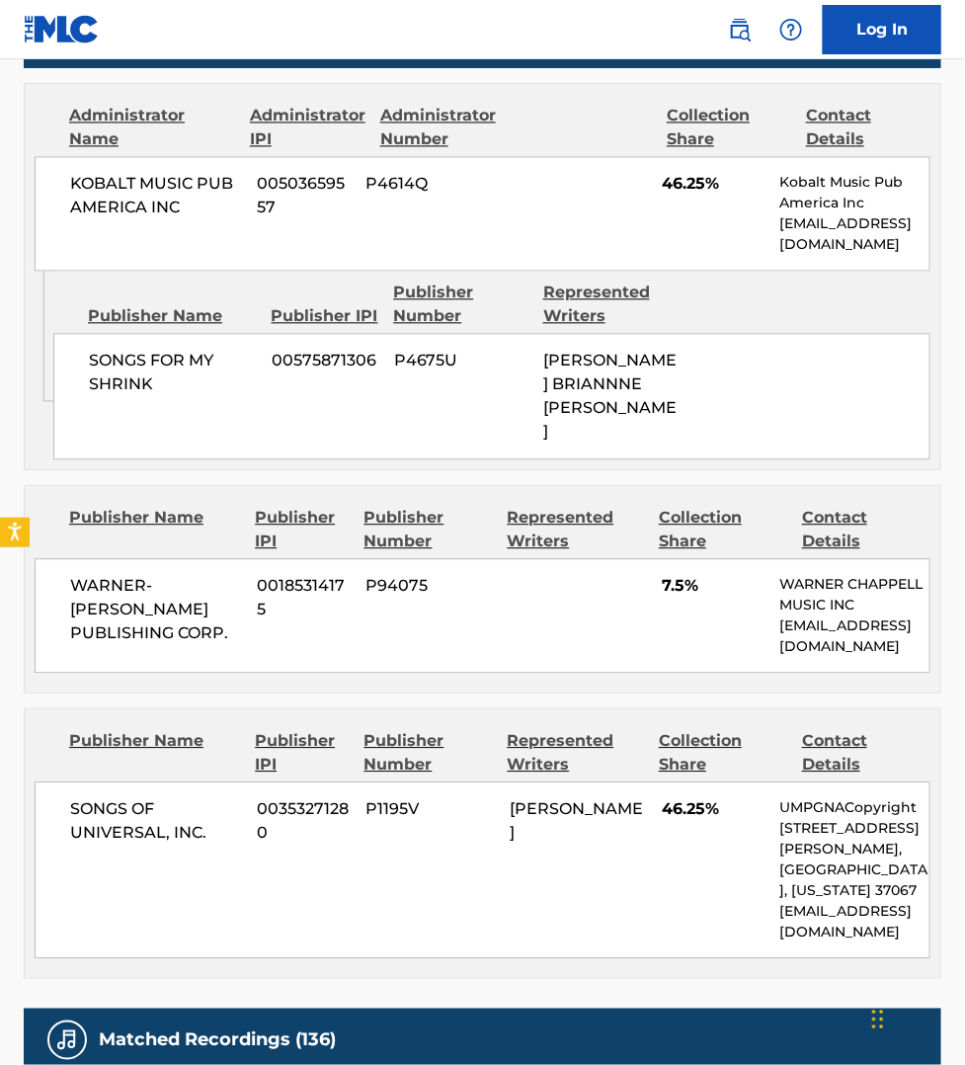
scroll to position [925, 0]
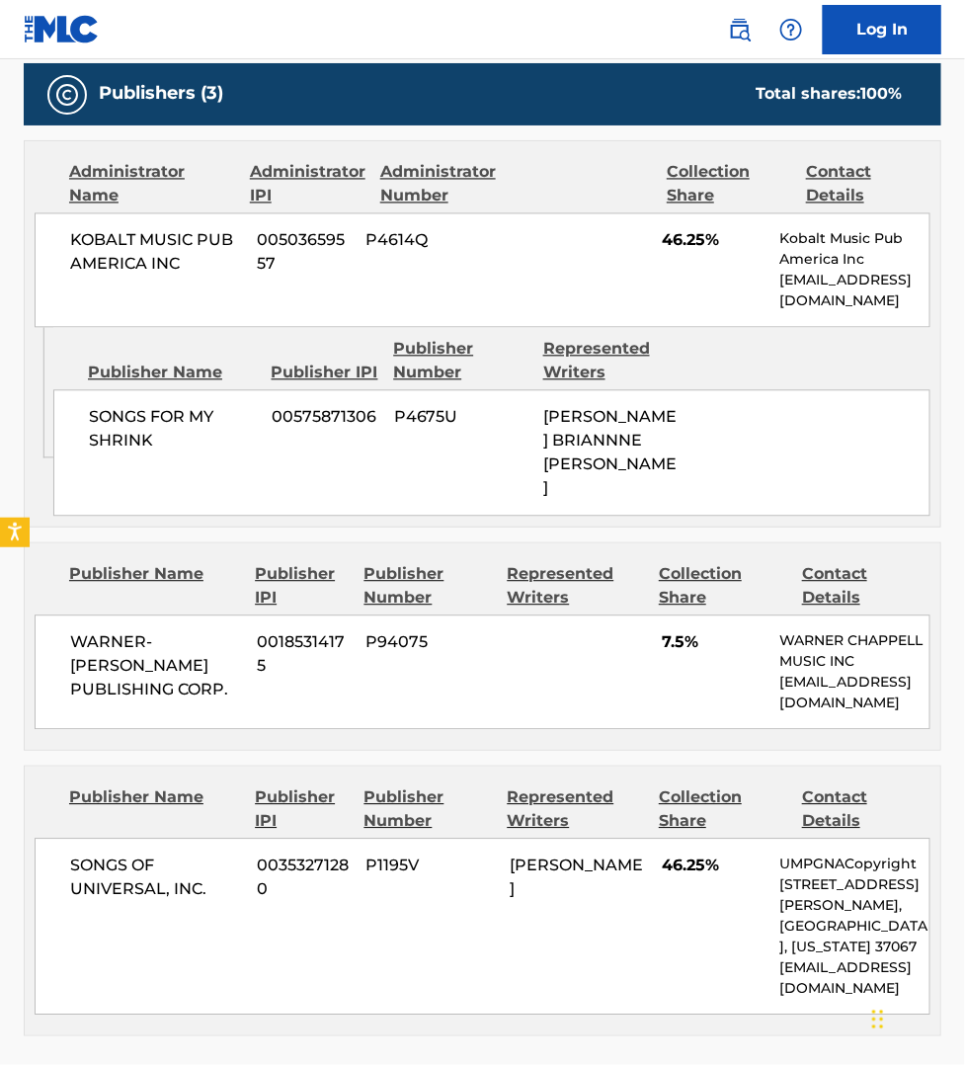
click at [437, 1008] on div "Work Detail Member Work Identifier -- MLC Song Code YP03GG ISWC T3282769299 Dur…" at bounding box center [482, 598] width 917 height 2344
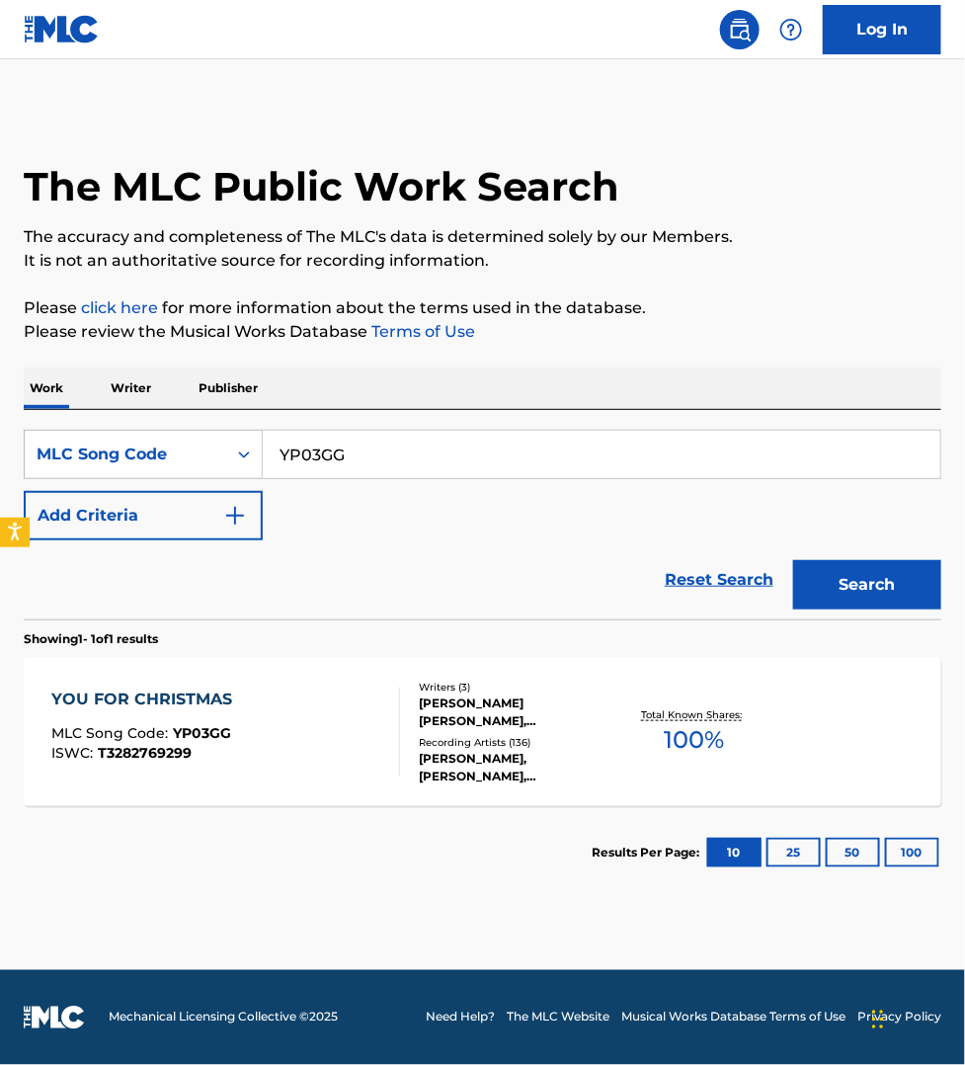
click at [362, 449] on input "YP03GG" at bounding box center [601, 454] width 677 height 47
paste input "I67242"
type input "I67242"
click at [793, 560] on button "Search" at bounding box center [867, 584] width 148 height 49
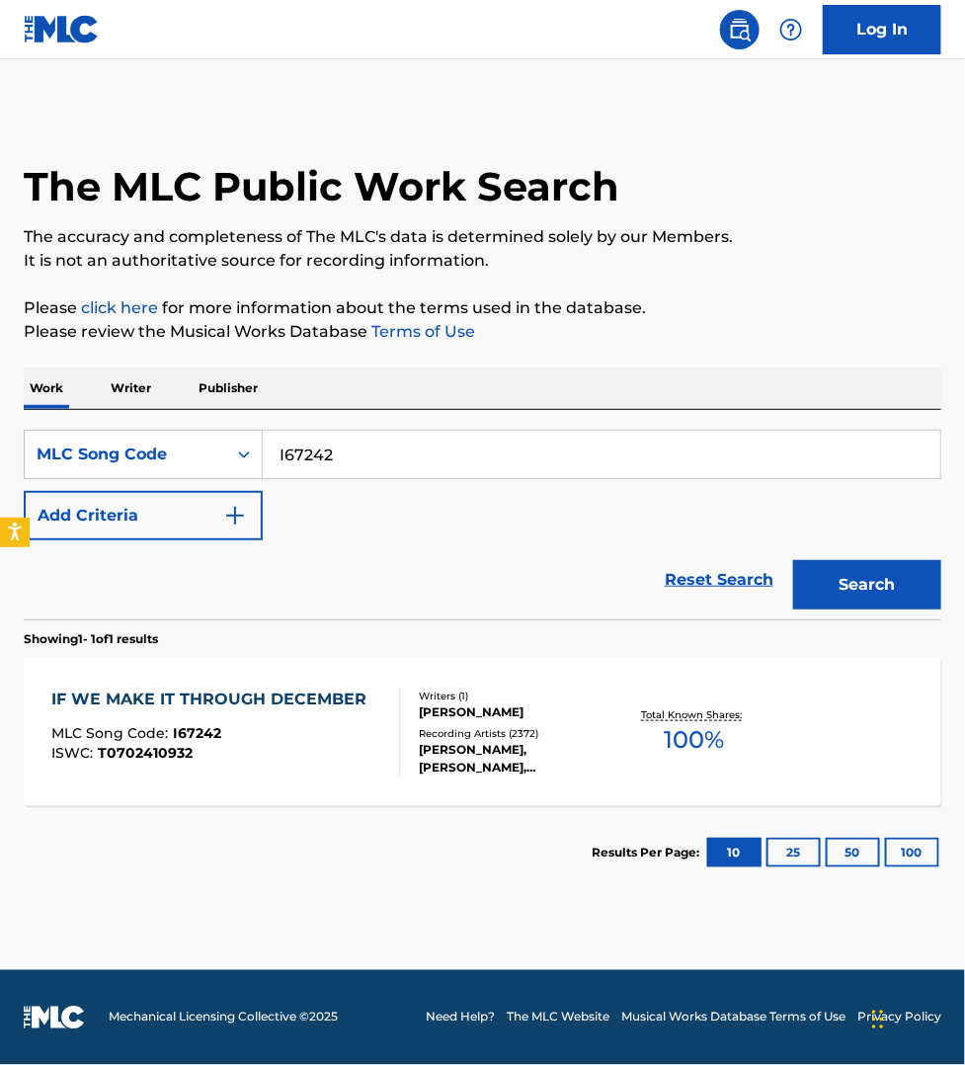
click at [357, 755] on div "ISWC : T0702410932" at bounding box center [213, 753] width 325 height 15
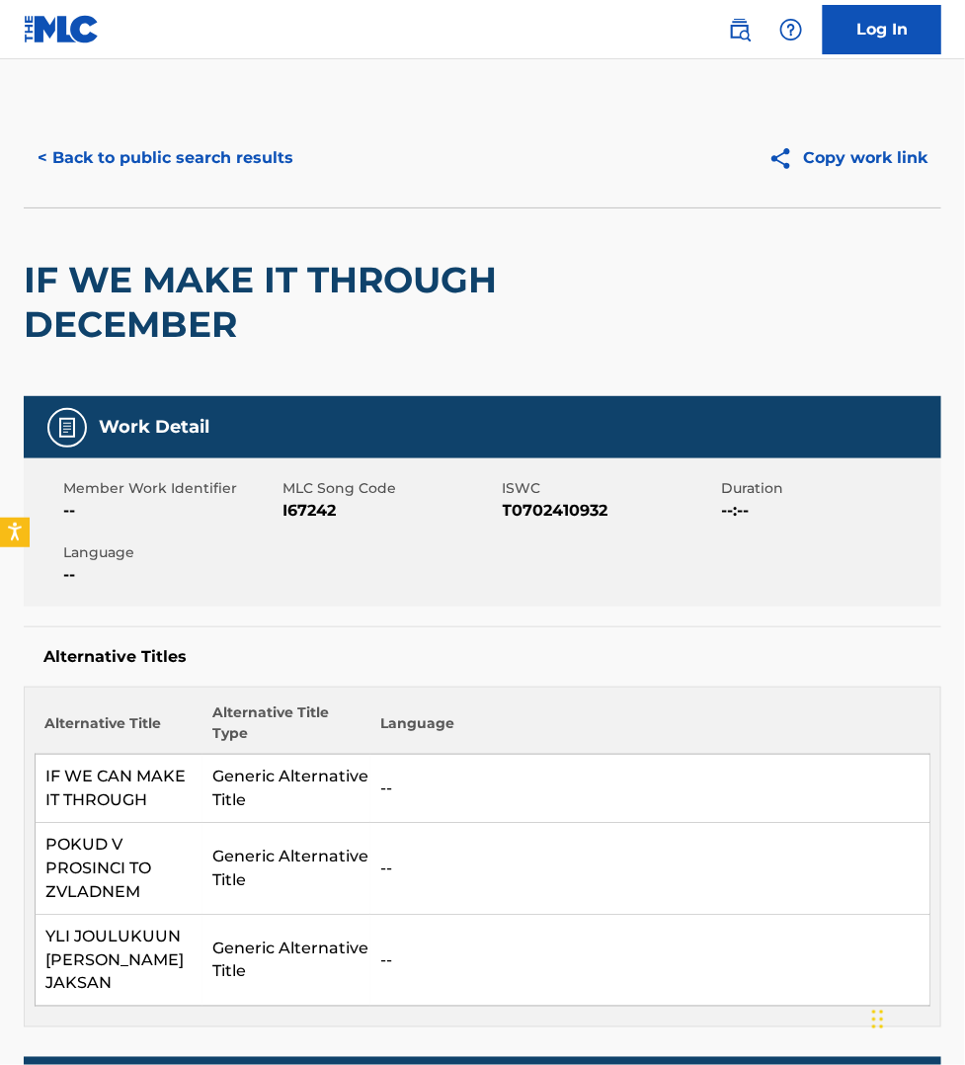
click at [134, 163] on button "< Back to public search results" at bounding box center [165, 157] width 283 height 49
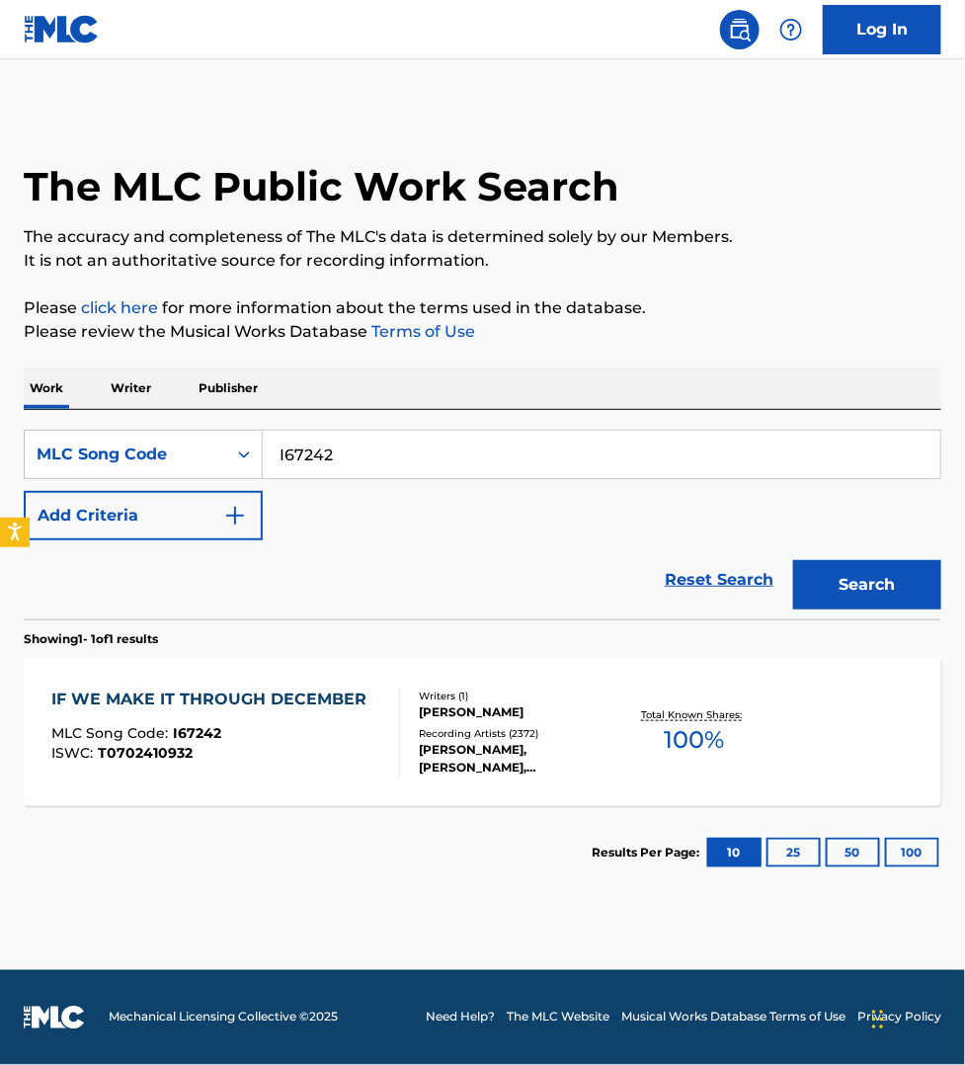
click at [367, 465] on input "I67242" at bounding box center [601, 454] width 677 height 47
paste input "P75400"
type input "P75400"
click at [793, 560] on button "Search" at bounding box center [867, 584] width 148 height 49
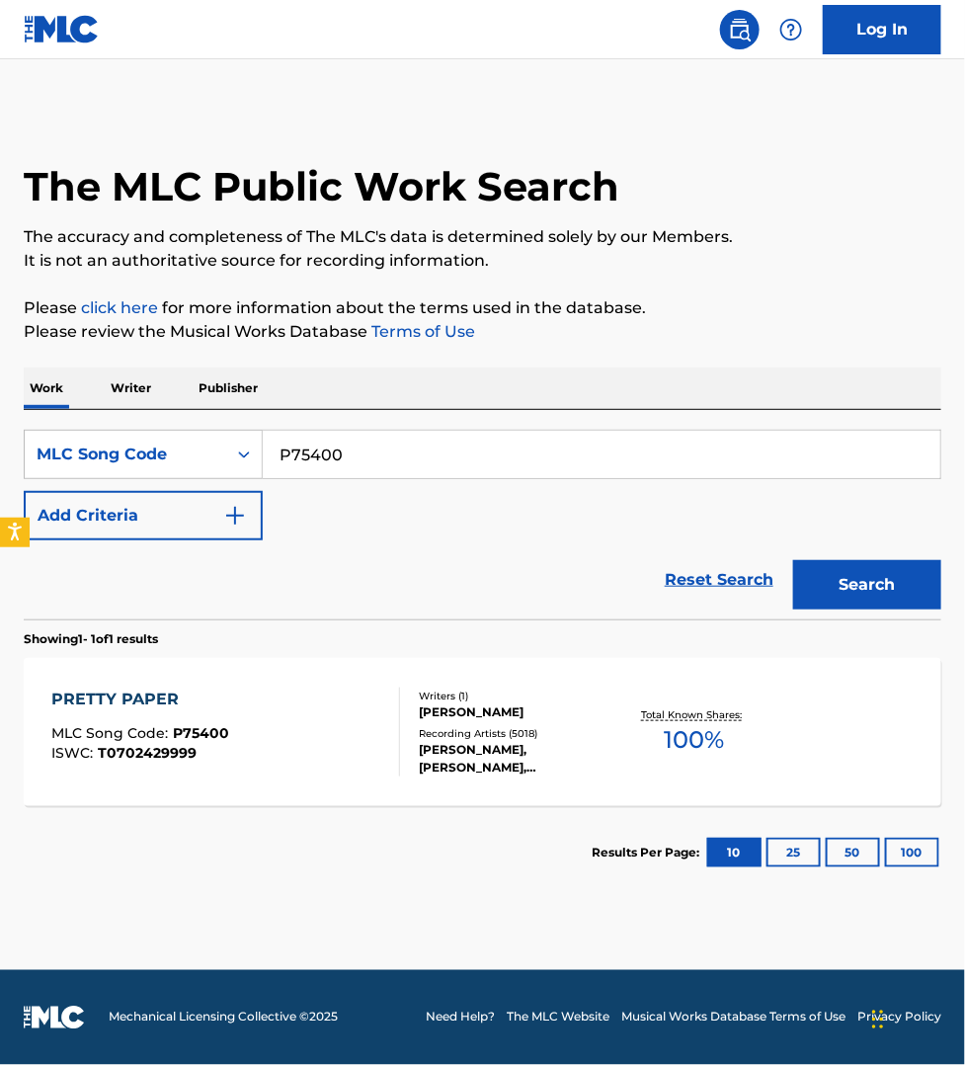
click at [378, 712] on div "PRETTY PAPER MLC Song Code : P75400 ISWC : T0702429999" at bounding box center [225, 731] width 349 height 89
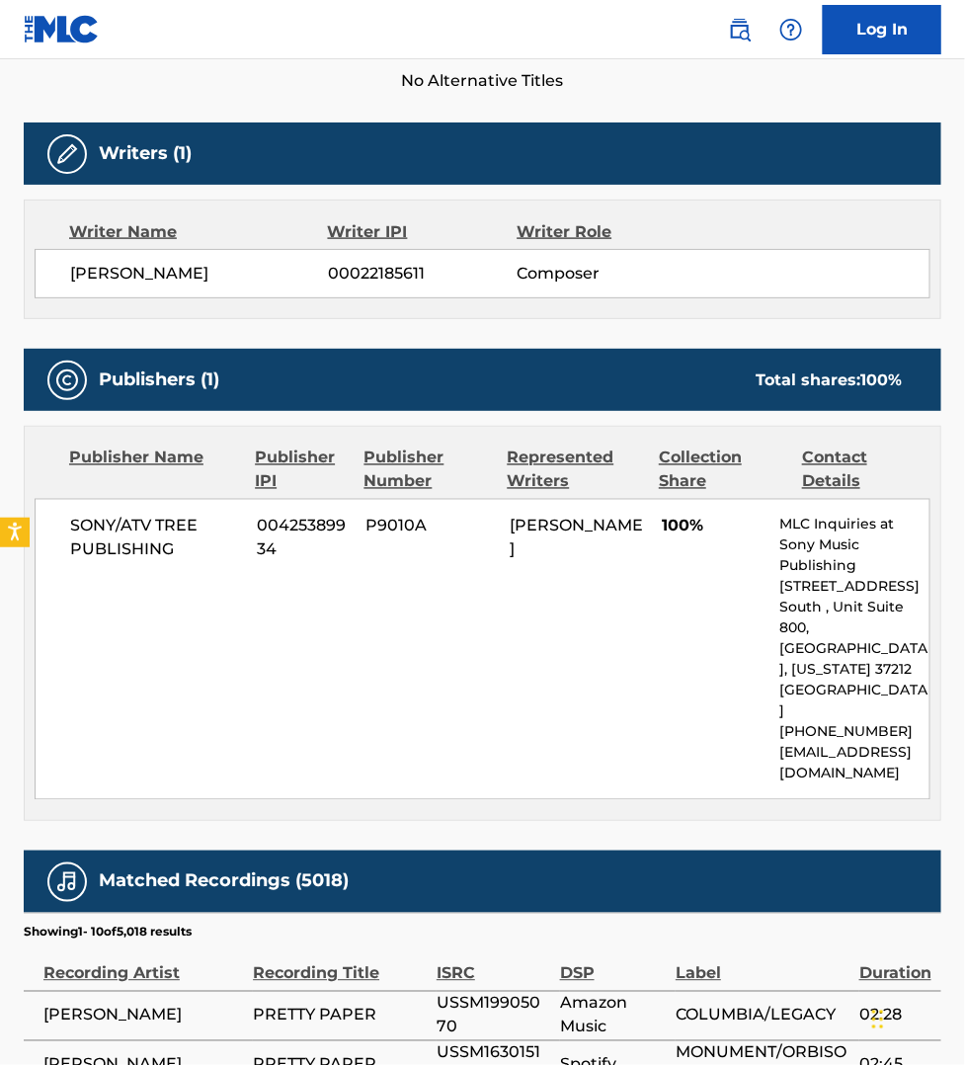
scroll to position [586, 0]
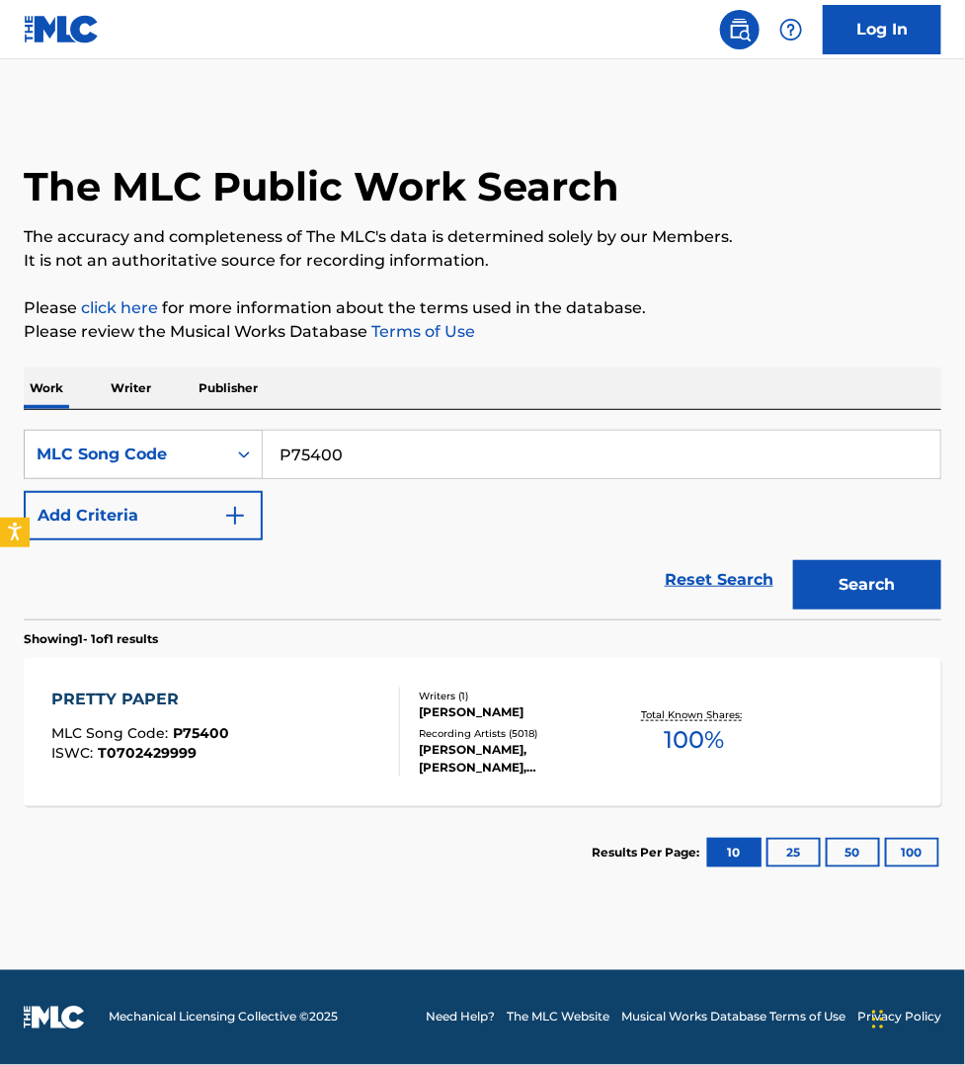
click at [387, 441] on input "P75400" at bounding box center [601, 454] width 677 height 47
paste input "T54ODV"
type input "T54ODV"
click at [793, 560] on button "Search" at bounding box center [867, 584] width 148 height 49
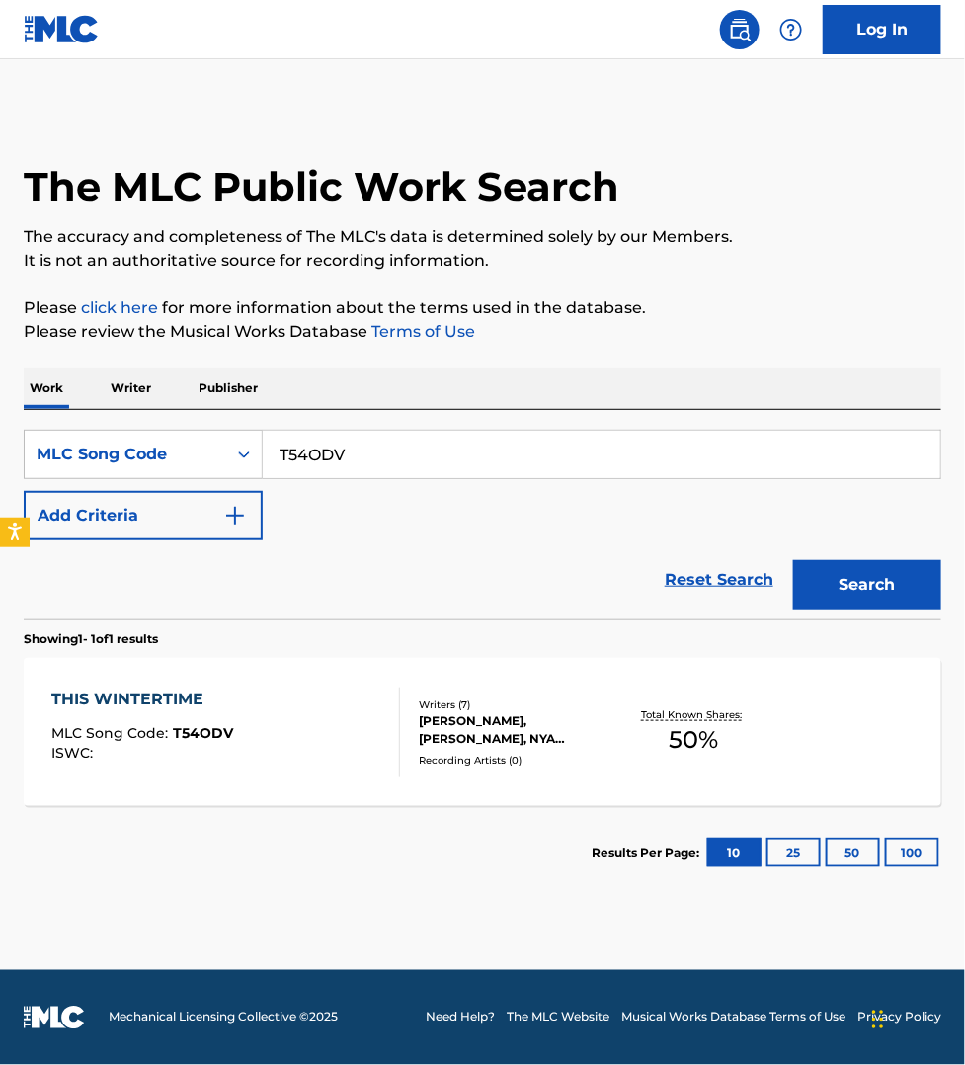
click at [354, 732] on div "THIS WINTERTIME MLC Song Code : T54ODV ISWC :" at bounding box center [225, 731] width 349 height 89
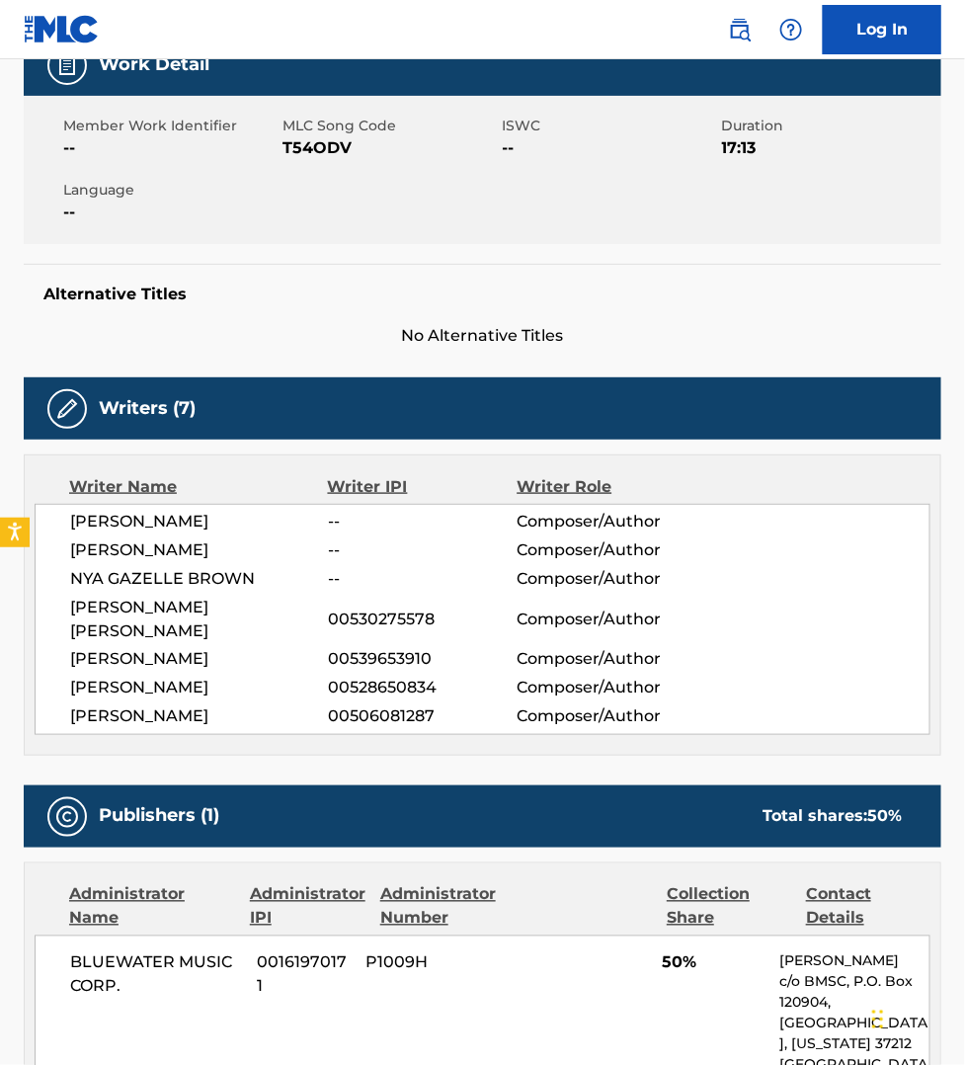
scroll to position [308, 0]
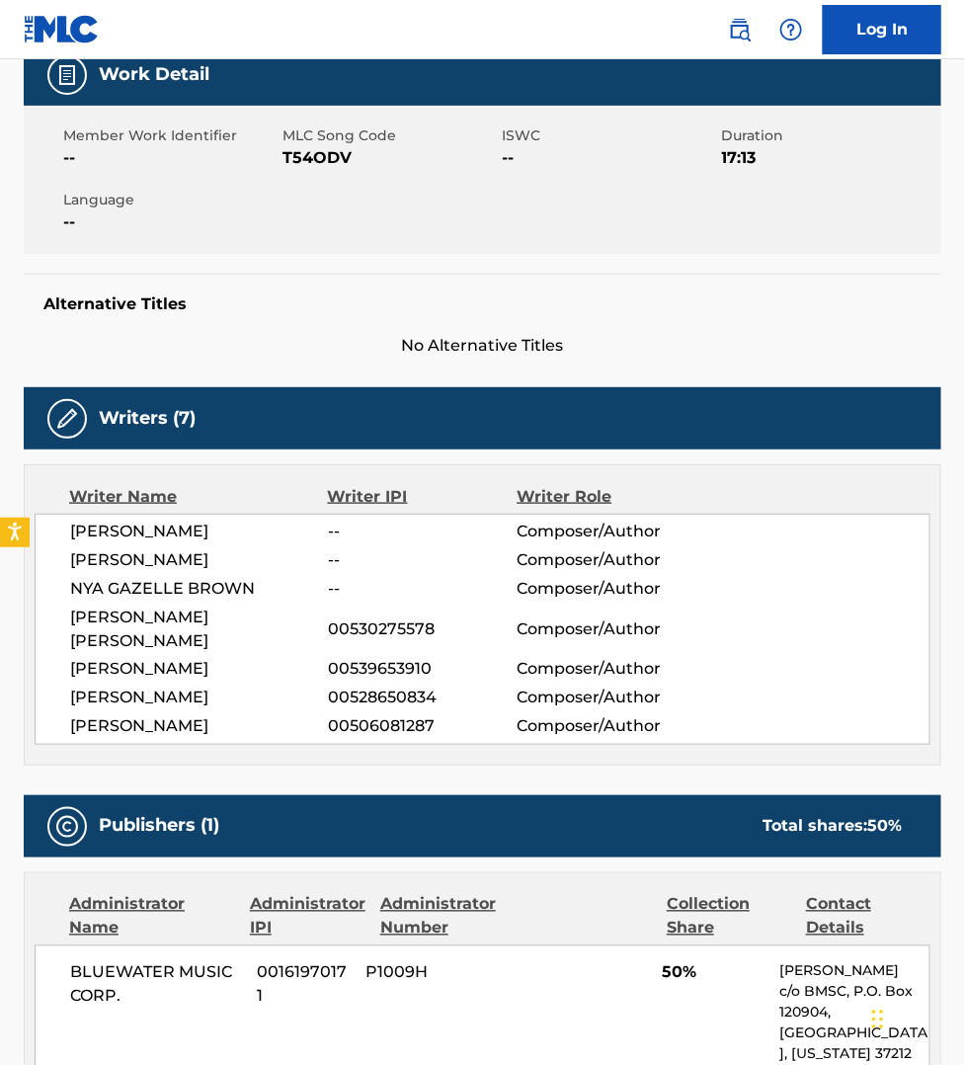
click at [311, 155] on span "T54ODV" at bounding box center [389, 158] width 214 height 24
copy span "T54ODV"
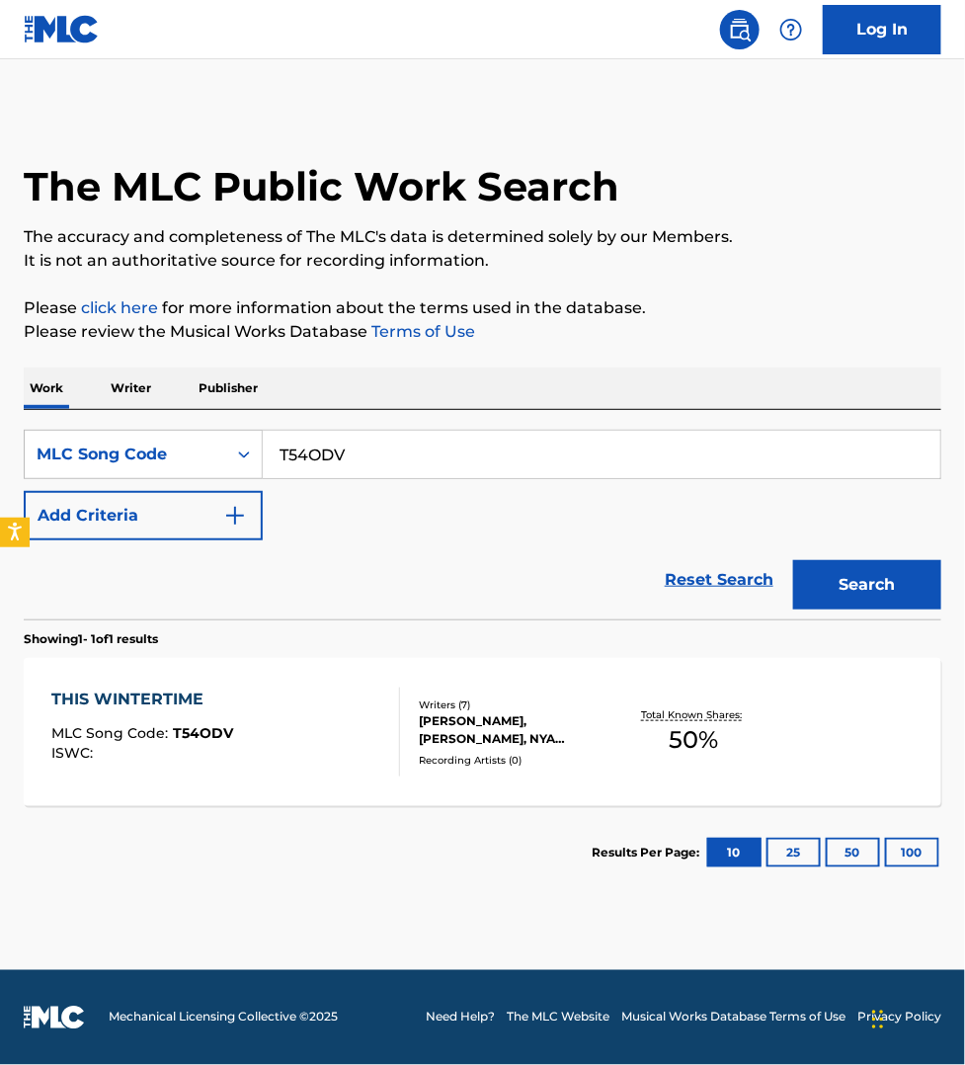
click at [370, 442] on input "T54ODV" at bounding box center [601, 454] width 677 height 47
paste input "R3856E"
type input "R3856E"
click at [793, 560] on button "Search" at bounding box center [867, 584] width 148 height 49
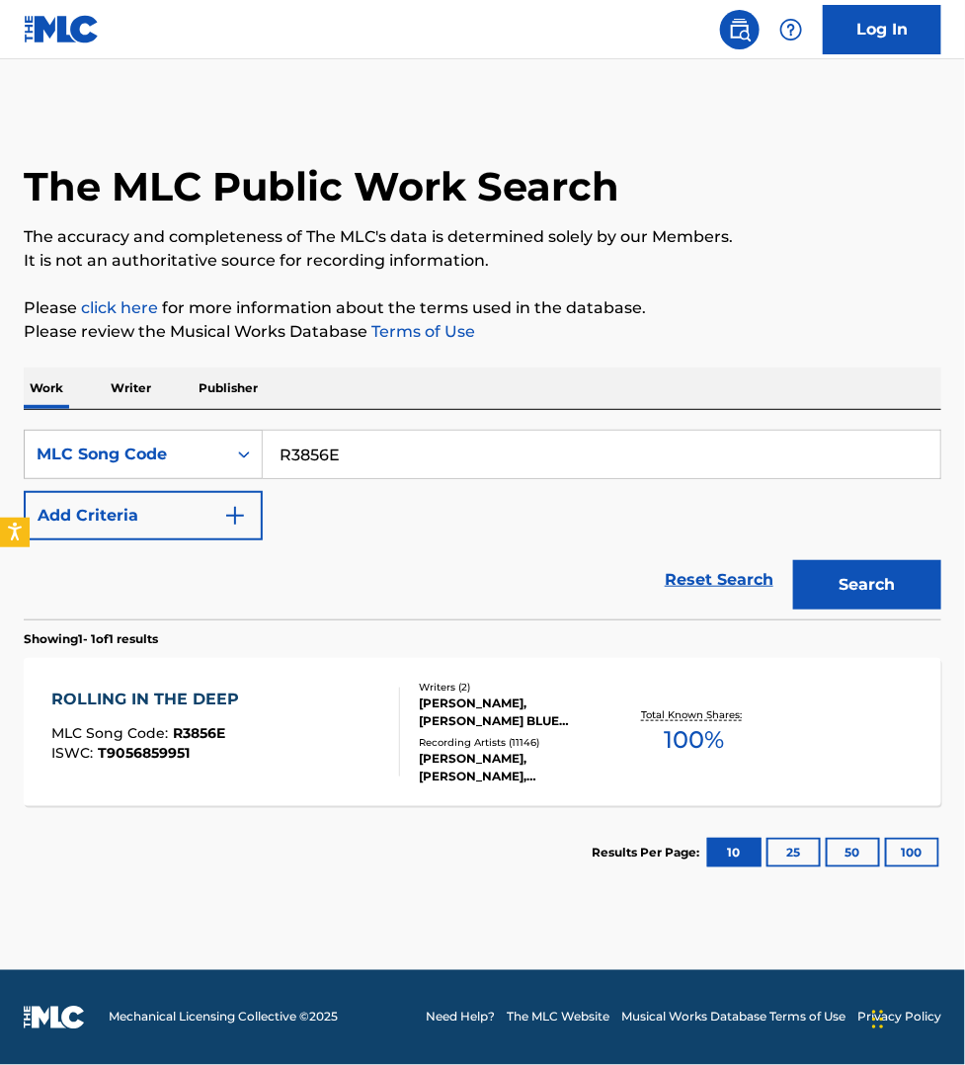
click at [346, 721] on div "ROLLING IN THE DEEP MLC Song Code : R3856E ISWC : T9056859951" at bounding box center [225, 731] width 349 height 89
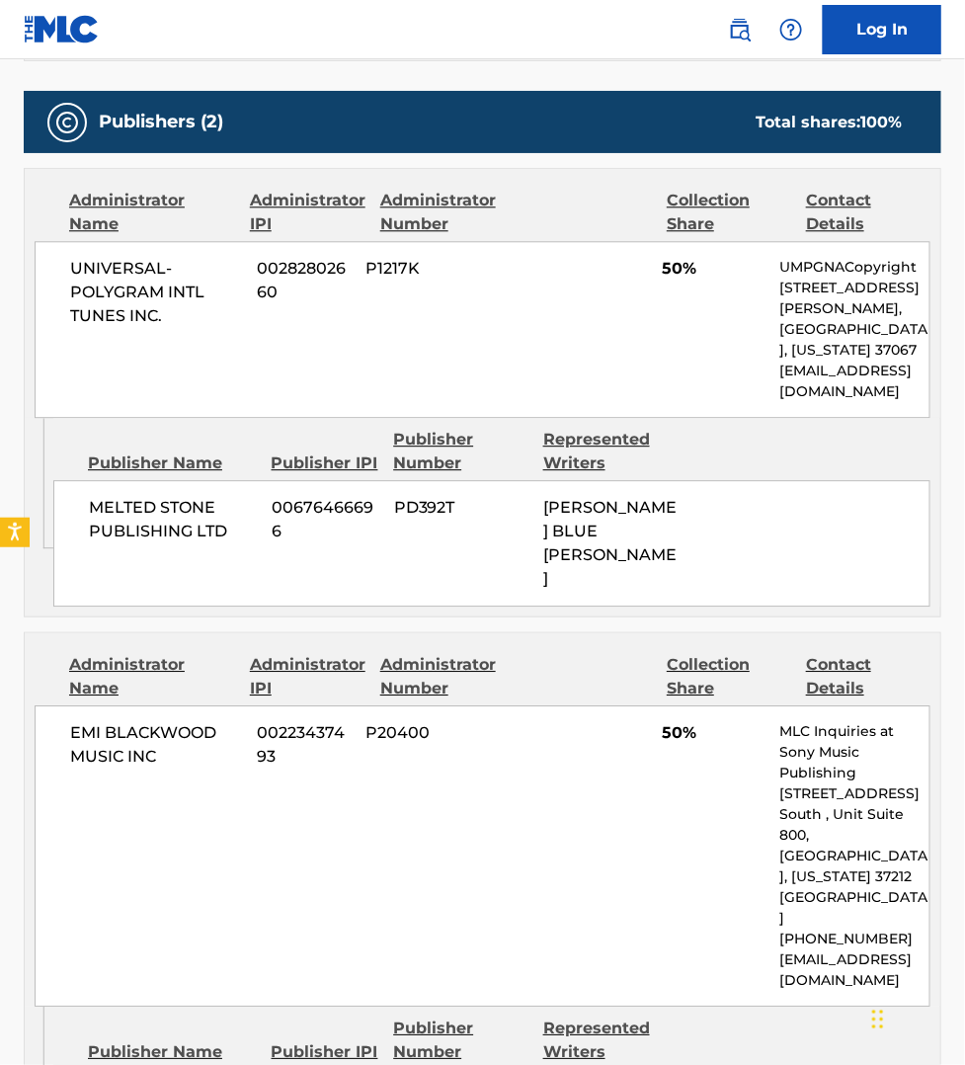
scroll to position [1142, 0]
